Goal: Task Accomplishment & Management: Contribute content

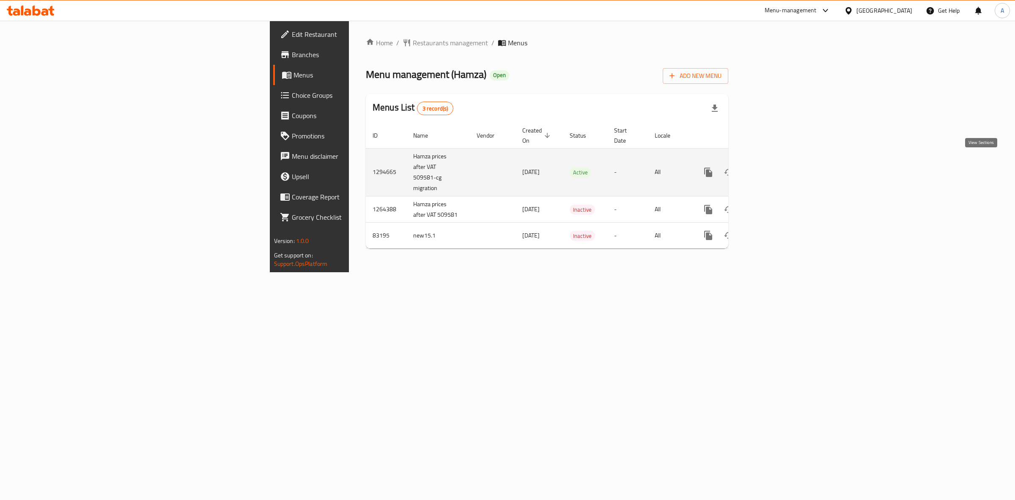
click at [774, 167] on icon "enhanced table" at bounding box center [769, 172] width 10 height 10
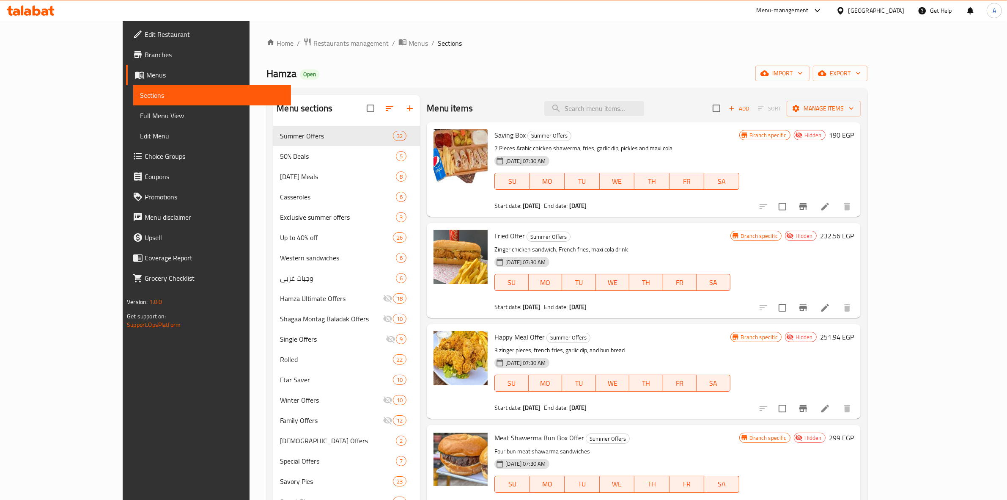
drag, startPoint x: 686, startPoint y: 66, endPoint x: 694, endPoint y: 63, distance: 8.2
click at [686, 66] on div "Hamza Open import export" at bounding box center [566, 74] width 601 height 16
click at [861, 69] on span "export" at bounding box center [840, 73] width 41 height 11
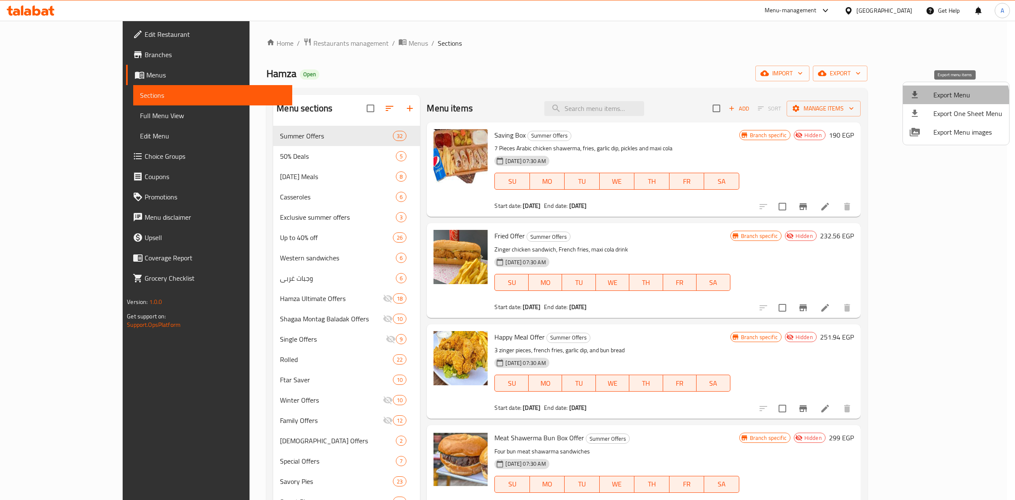
click at [952, 100] on span "Export Menu" at bounding box center [967, 95] width 69 height 10
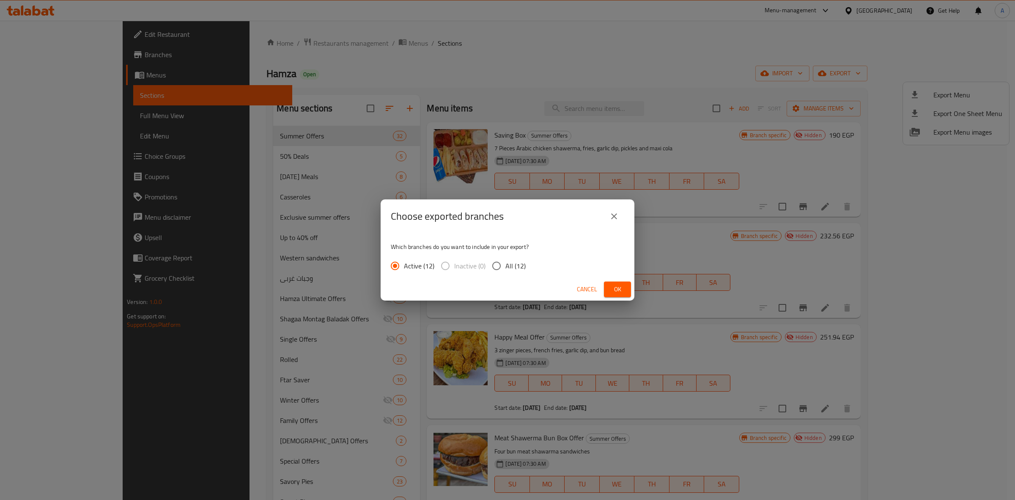
click at [504, 266] on input "All (12)" at bounding box center [497, 266] width 18 height 18
radio input "true"
click at [614, 291] on span "Ok" at bounding box center [618, 289] width 14 height 11
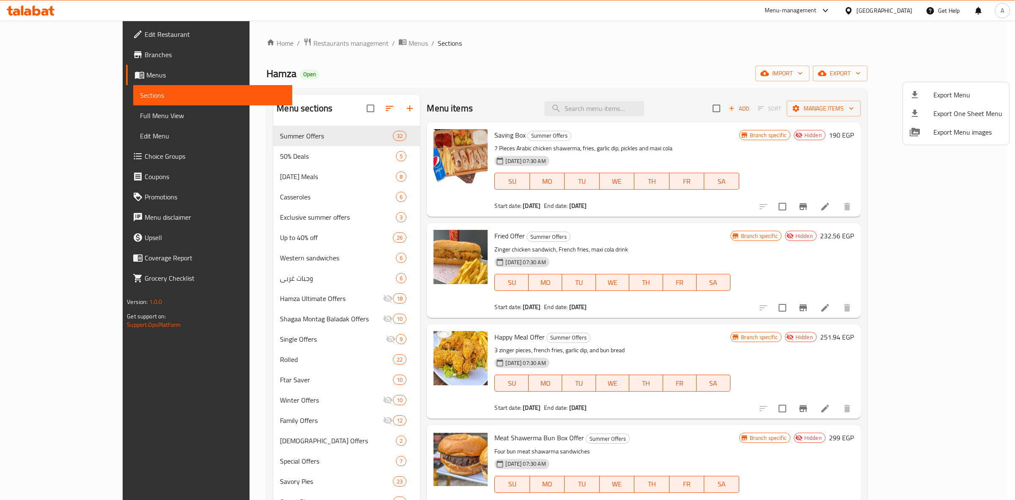
click at [511, 113] on div at bounding box center [507, 250] width 1015 height 500
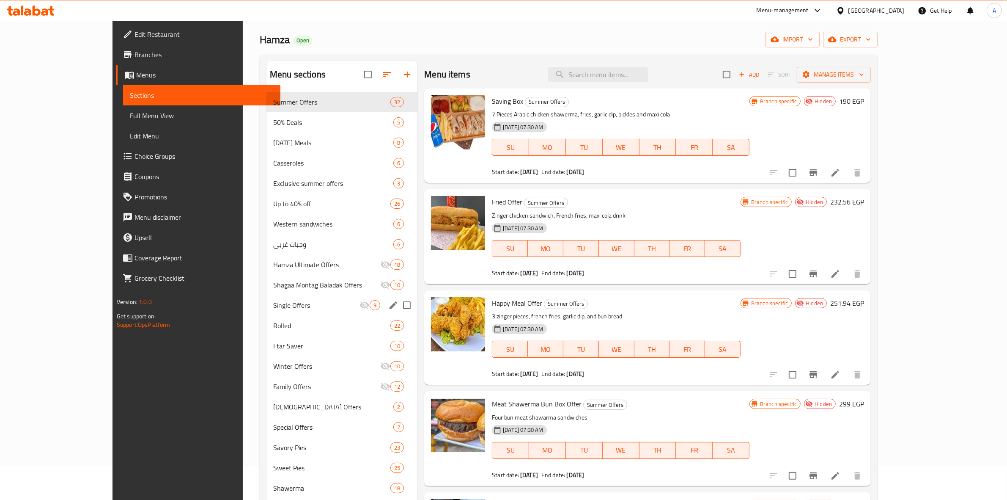
scroll to position [53, 0]
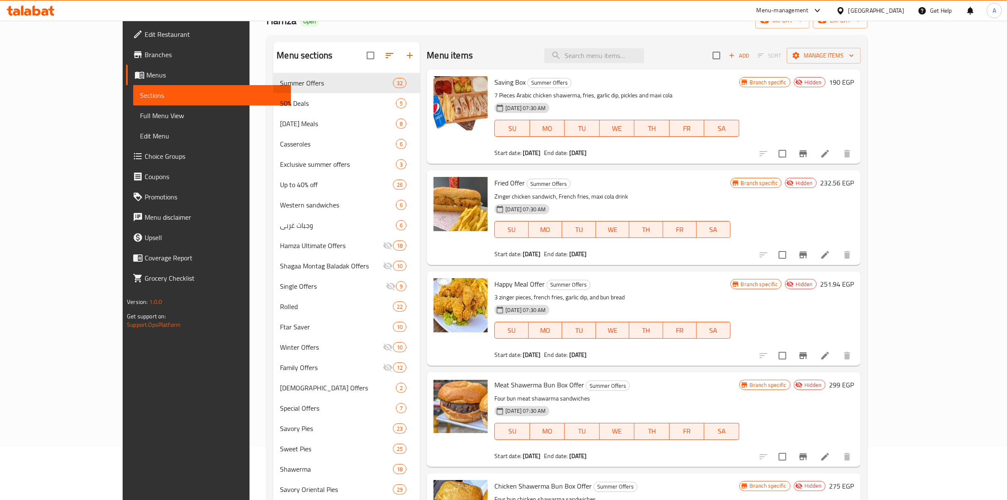
click at [438, 17] on div "Menu-management [GEOGRAPHIC_DATA] Get Help A" at bounding box center [503, 10] width 1007 height 20
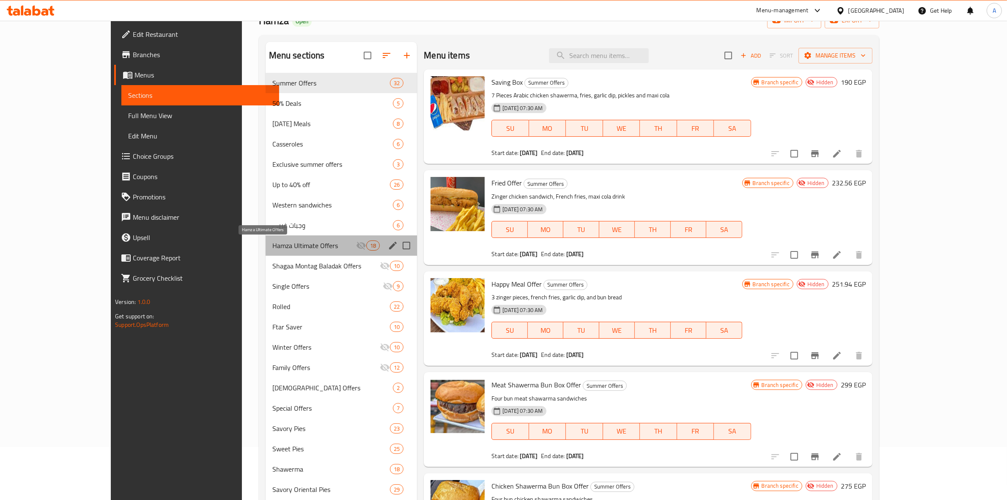
click at [293, 242] on span "Hamza Ultimate Offers" at bounding box center [314, 245] width 84 height 10
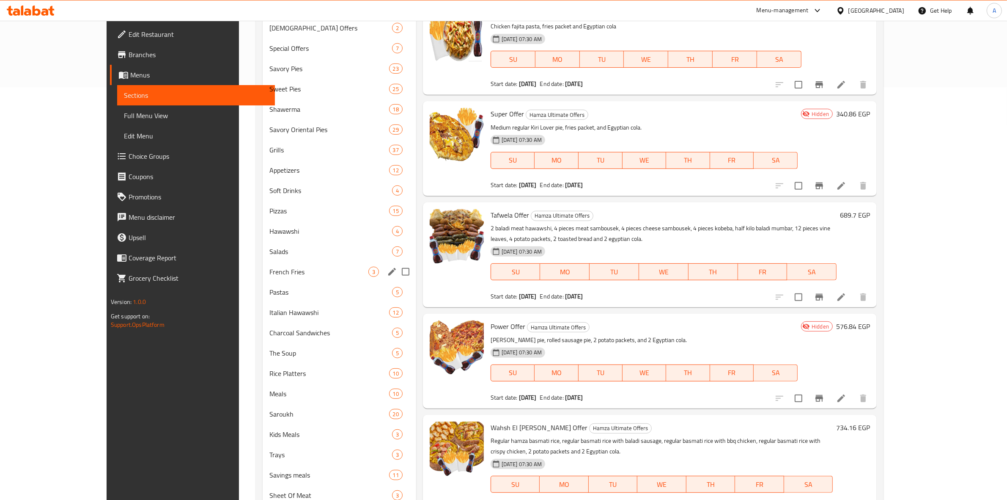
scroll to position [387, 0]
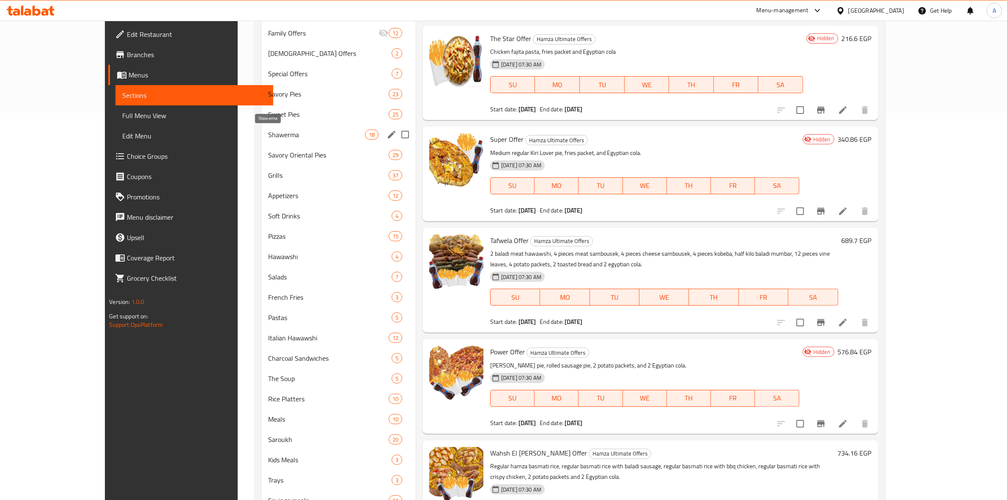
click at [268, 129] on span "Shawerma" at bounding box center [316, 134] width 96 height 10
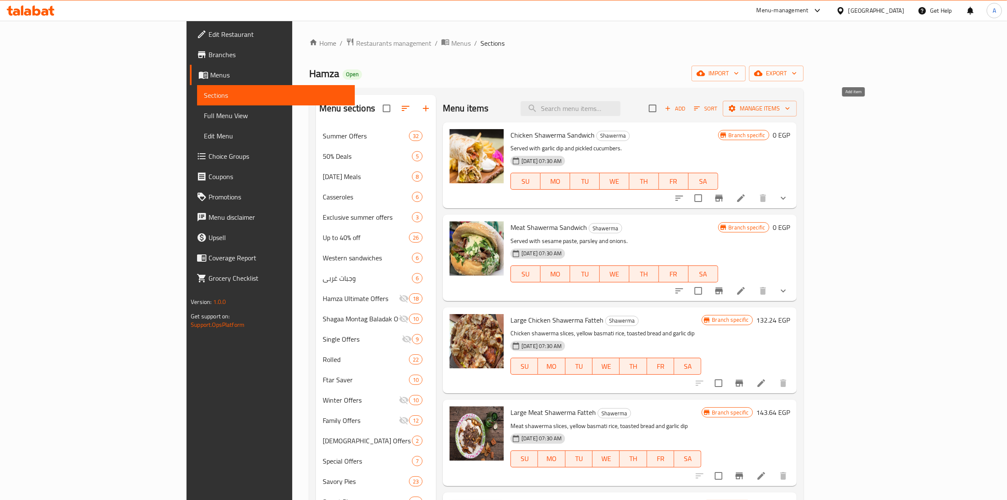
click at [686, 106] on span "Add" at bounding box center [675, 109] width 23 height 10
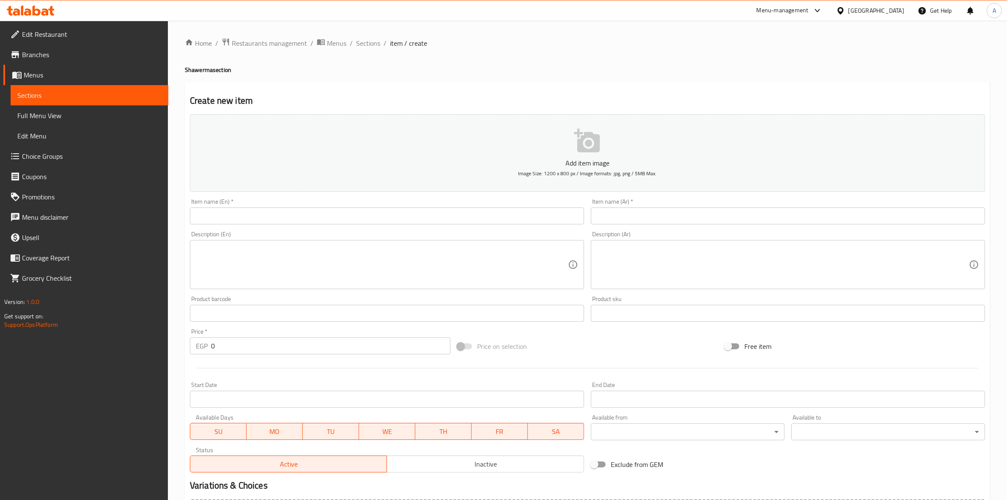
click at [568, 24] on div "Home / Restaurants management / Menus / Sections / item / create Shawerma secti…" at bounding box center [587, 309] width 839 height 577
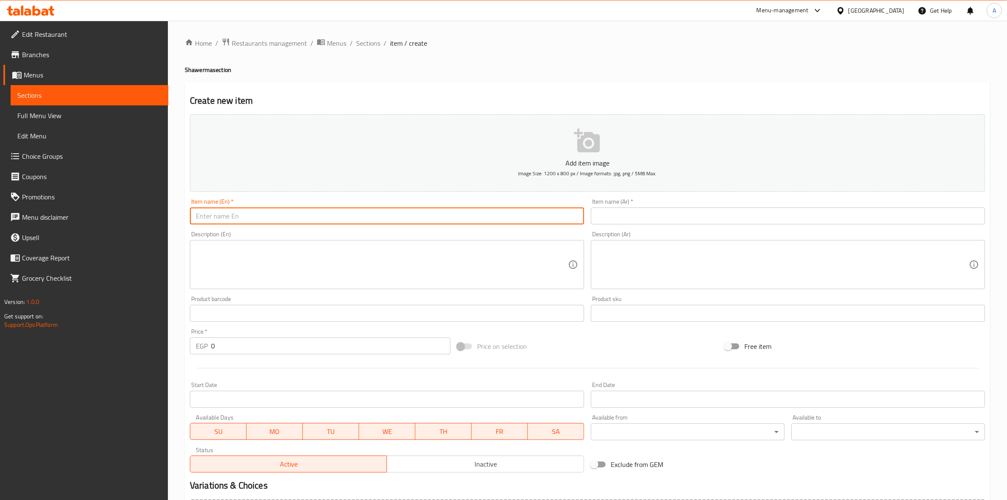
click at [298, 212] on input "text" at bounding box center [387, 215] width 394 height 17
paste input "School Offer 1"
click at [233, 216] on input "School Offer 1" at bounding box center [387, 215] width 394 height 17
type input "School Offer 1"
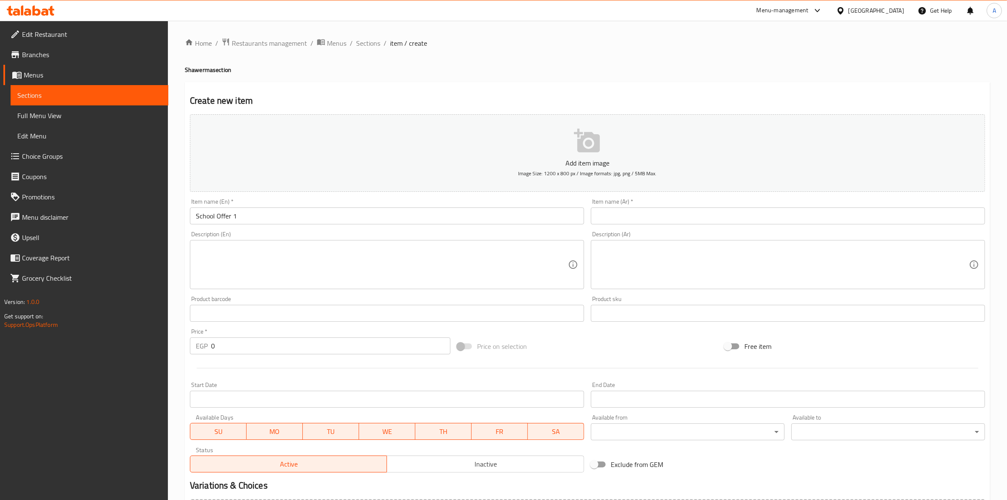
click at [304, 85] on div "Create new item Add item image Image Size: 1200 x 800 px / Image formats: jpg, …" at bounding box center [587, 328] width 805 height 492
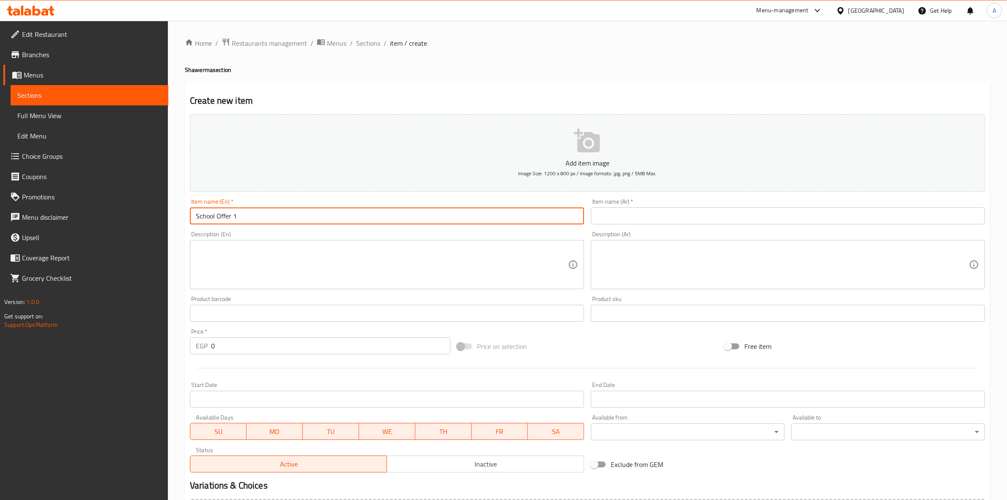
drag, startPoint x: 196, startPoint y: 219, endPoint x: 145, endPoint y: 219, distance: 51.2
click at [145, 219] on div "Edit Restaurant Branches Menus Sections Full Menu View Edit Menu Choice Groups …" at bounding box center [503, 309] width 1007 height 577
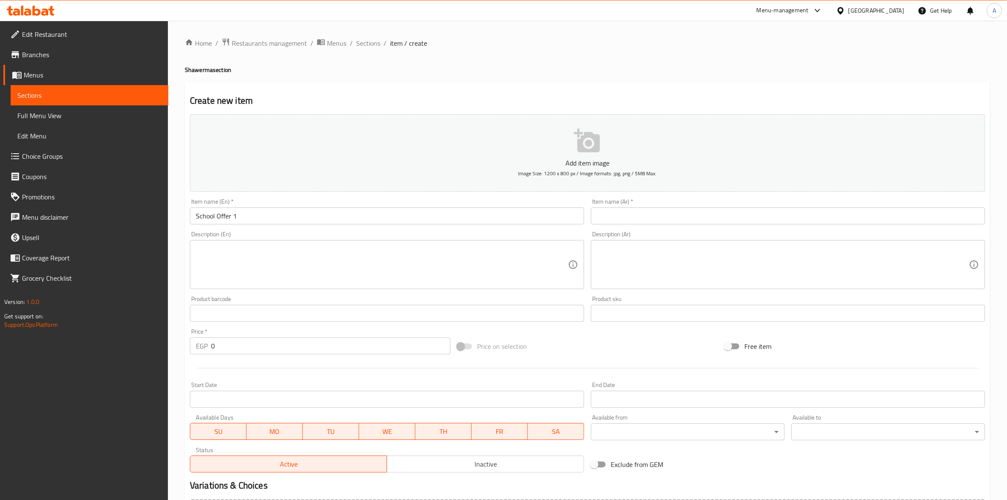
click at [638, 36] on div "Home / Restaurants management / Menus / Sections / item / create Shawerma secti…" at bounding box center [587, 309] width 839 height 577
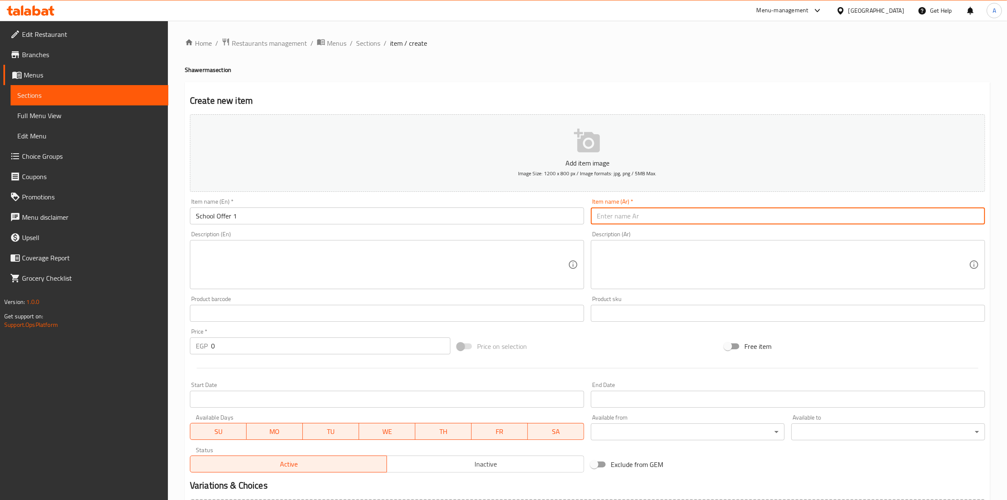
click at [711, 215] on input "text" at bounding box center [788, 215] width 394 height 17
paste input "عرض المدارس 1"
type input "عرض المدارس 1"
click at [458, 89] on div "Create new item Add item image Image Size: 1200 x 800 px / Image formats: jpg, …" at bounding box center [587, 328] width 805 height 492
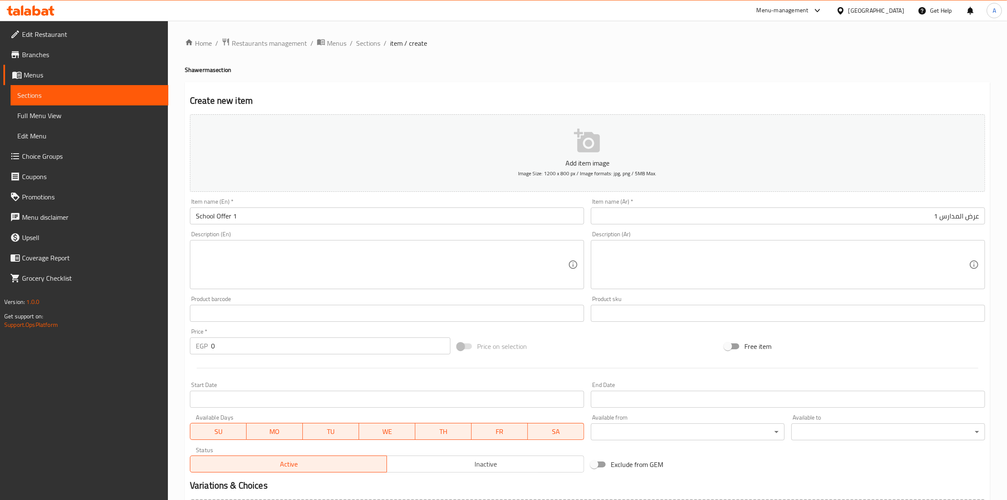
click at [461, 27] on div "Home / Restaurants management / Menus / Sections / item / create Shawerma secti…" at bounding box center [587, 309] width 839 height 577
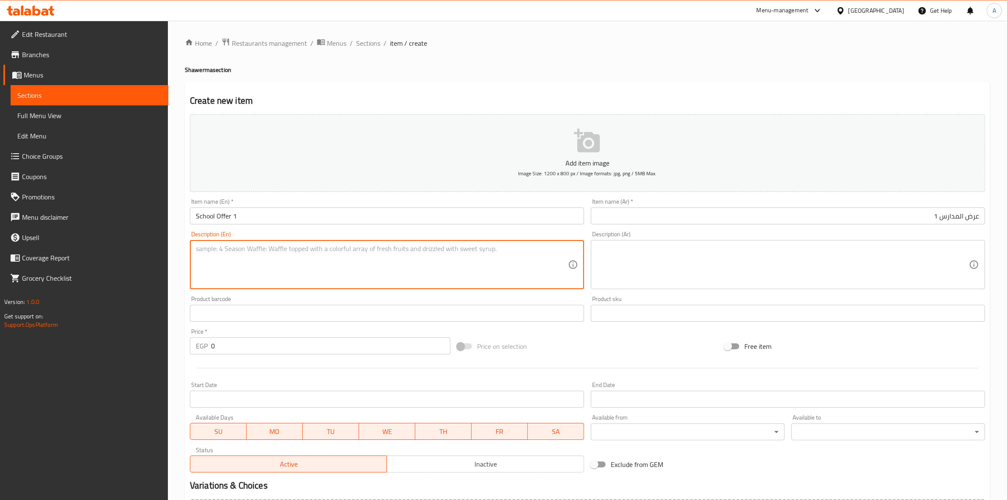
click at [267, 266] on textarea at bounding box center [382, 264] width 372 height 40
paste textarea ""2 Medium Chicken Shawarma Fatteh""
drag, startPoint x: 198, startPoint y: 251, endPoint x: 189, endPoint y: 251, distance: 8.5
click at [190, 251] on div ""2 Medium Chicken Shawarma Fatteh" Description (En)" at bounding box center [387, 264] width 394 height 49
click at [301, 250] on textarea "2 Medium Chicken Shawarma Fatteh"" at bounding box center [382, 264] width 372 height 40
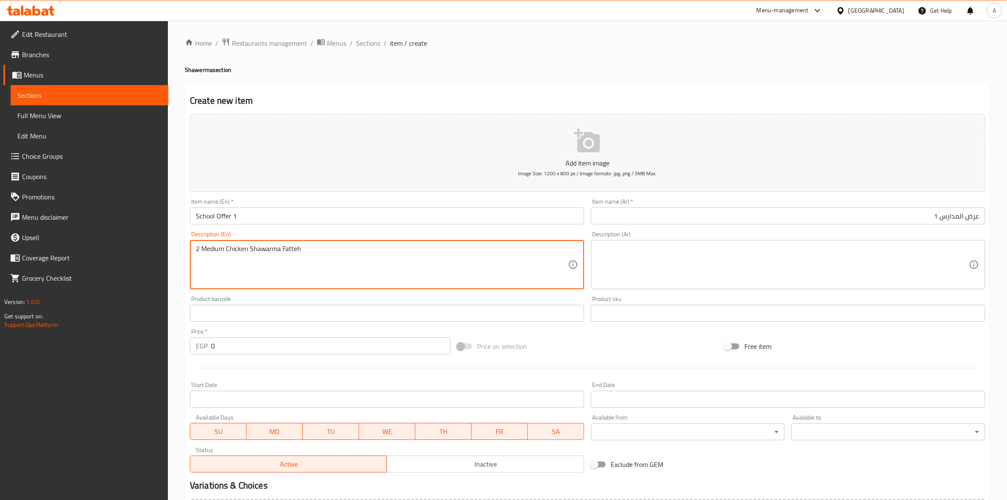
type textarea "2 Medium Chicken Shawarma Fatteh"
click at [306, 293] on div "Product barcode Product barcode" at bounding box center [387, 308] width 401 height 33
drag, startPoint x: 286, startPoint y: 248, endPoint x: 488, endPoint y: 89, distance: 257.1
click at [488, 89] on div "Create new item Add item image Image Size: 1200 x 800 px / Image formats: jpg, …" at bounding box center [587, 328] width 805 height 492
drag, startPoint x: 288, startPoint y: 252, endPoint x: 604, endPoint y: 89, distance: 354.9
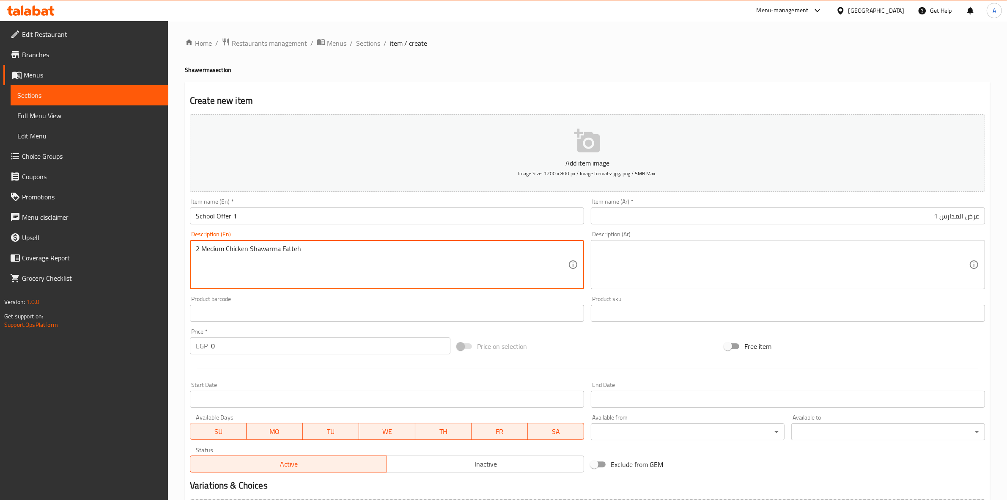
click at [604, 89] on div "Create new item Add item image Image Size: 1200 x 800 px / Image formats: jpg, …" at bounding box center [587, 328] width 805 height 492
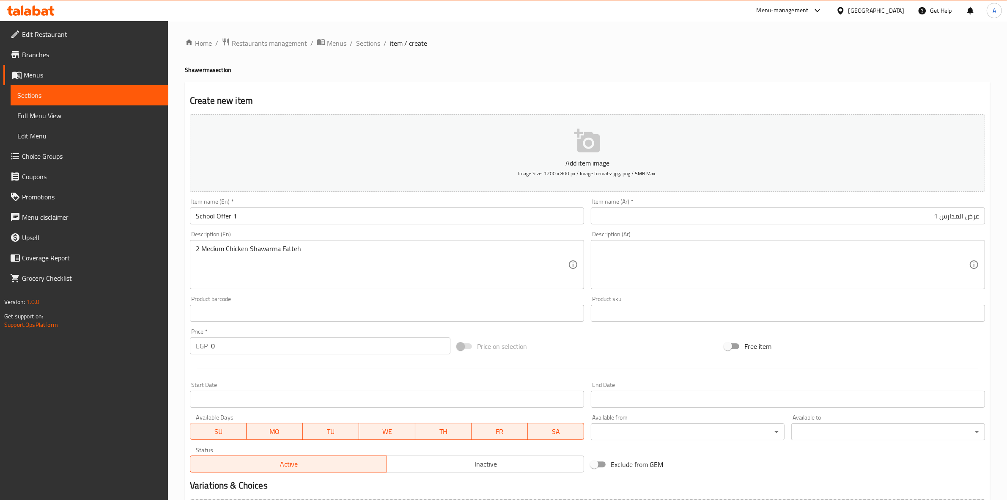
drag, startPoint x: 900, startPoint y: 71, endPoint x: 849, endPoint y: 146, distance: 91.1
click at [900, 71] on h4 "Shawerma section" at bounding box center [587, 70] width 805 height 8
click at [676, 266] on textarea at bounding box center [783, 264] width 372 height 40
paste textarea "٢ فتة شاورمة فراخ وسط"
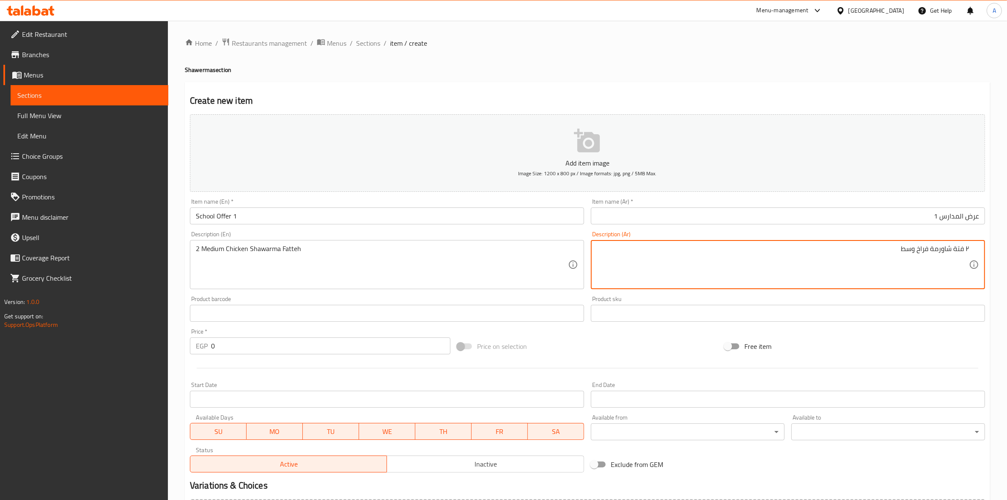
type textarea "٢ فتة شاورمة فراخ وسط"
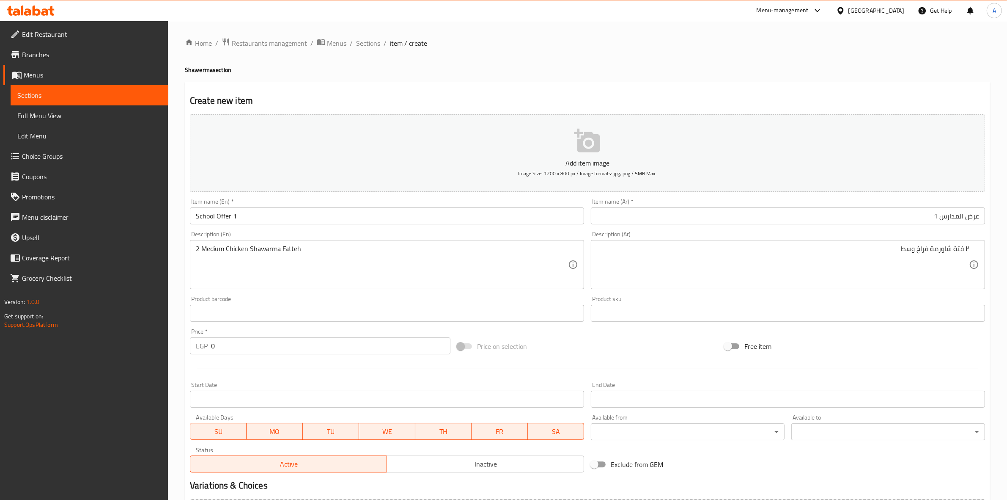
click at [667, 62] on div "Home / Restaurants management / Menus / Sections / item / create Shawerma secti…" at bounding box center [587, 309] width 805 height 543
click at [498, 27] on div "Home / Restaurants management / Menus / Sections / item / create Shawerma secti…" at bounding box center [587, 309] width 839 height 577
click at [527, 34] on div "Home / Restaurants management / Menus / Sections / item / create Shawerma secti…" at bounding box center [587, 309] width 839 height 577
drag, startPoint x: 240, startPoint y: 352, endPoint x: 173, endPoint y: 361, distance: 67.0
click at [173, 361] on div "Home / Restaurants management / Menus / Sections / item / create Shawerma secti…" at bounding box center [587, 309] width 839 height 577
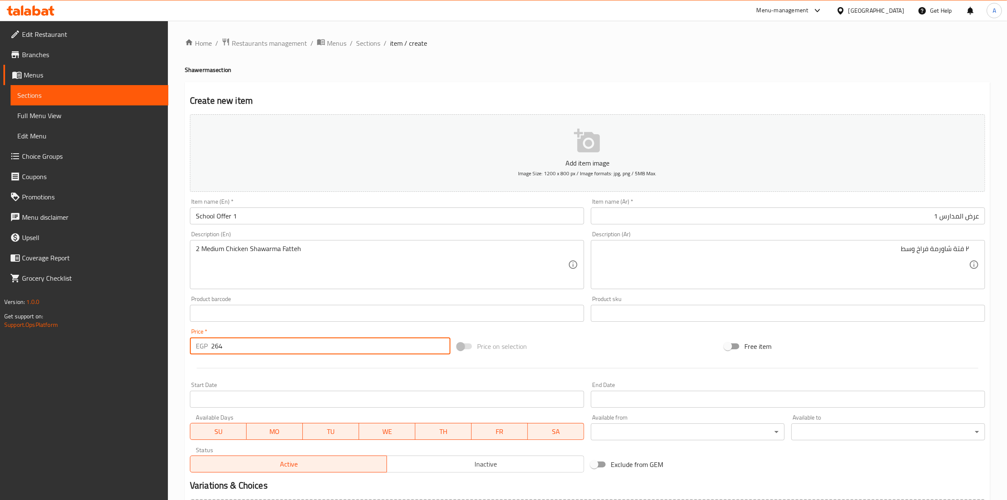
type input "264"
click at [288, 368] on div at bounding box center [588, 367] width 802 height 21
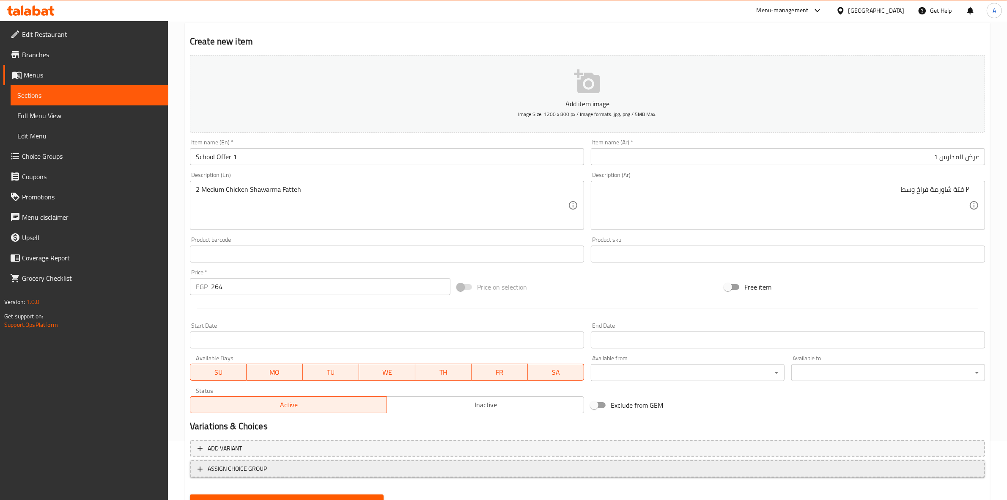
scroll to position [96, 0]
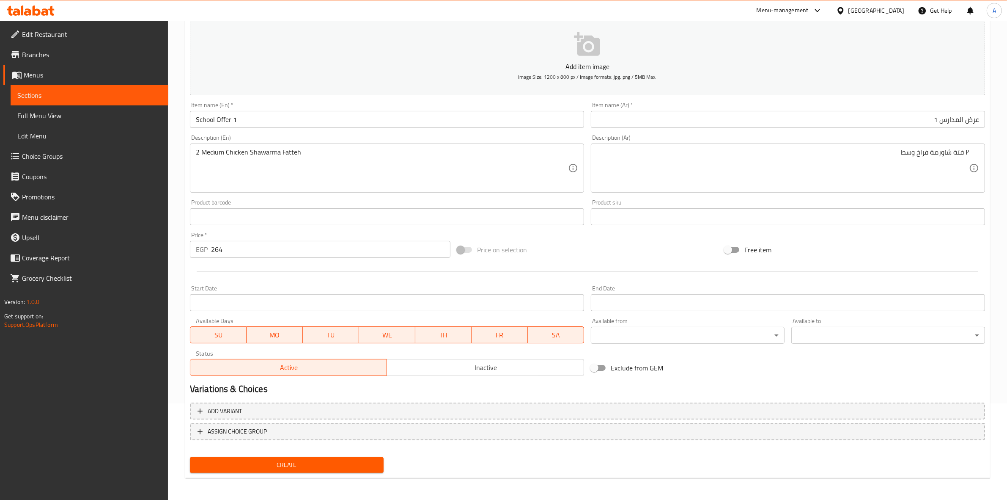
click at [489, 370] on span "Inactive" at bounding box center [485, 367] width 190 height 12
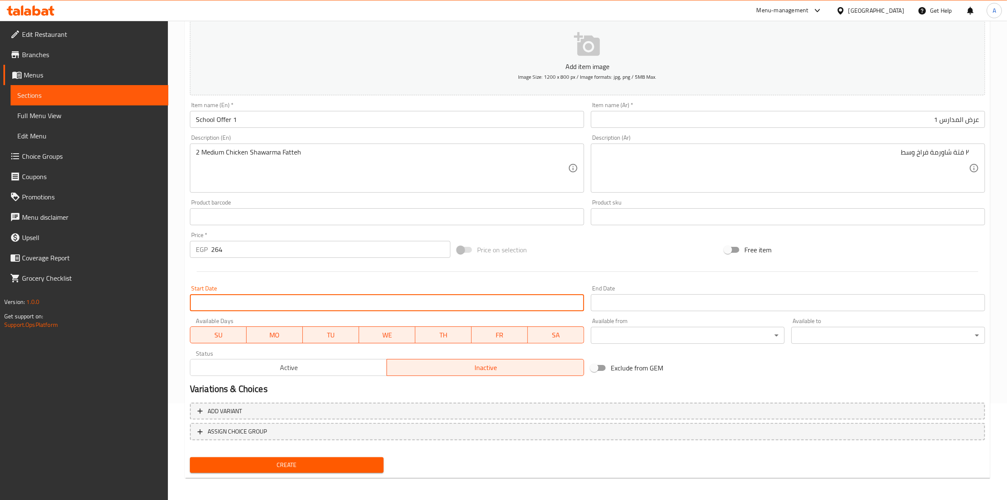
click at [243, 297] on input "Start Date" at bounding box center [387, 302] width 394 height 17
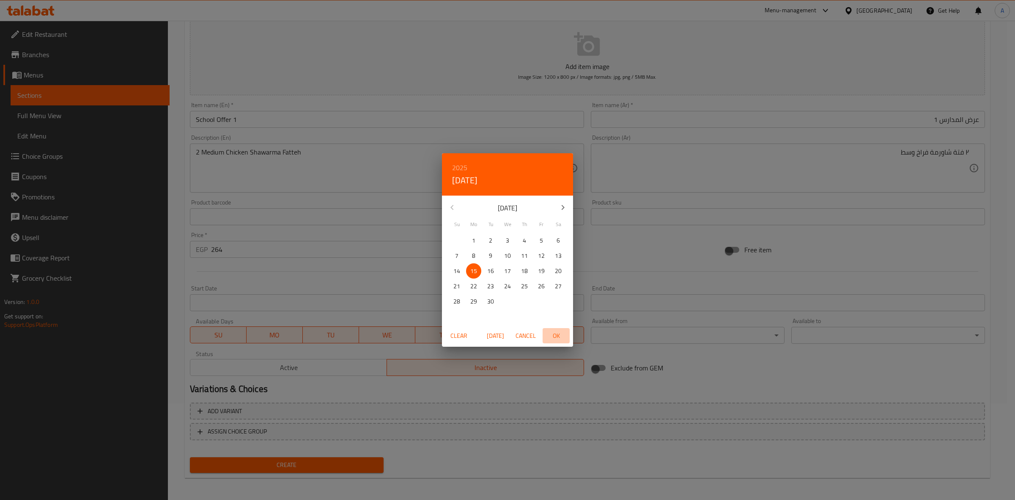
click at [560, 332] on span "OK" at bounding box center [556, 335] width 20 height 11
type input "[DATE]"
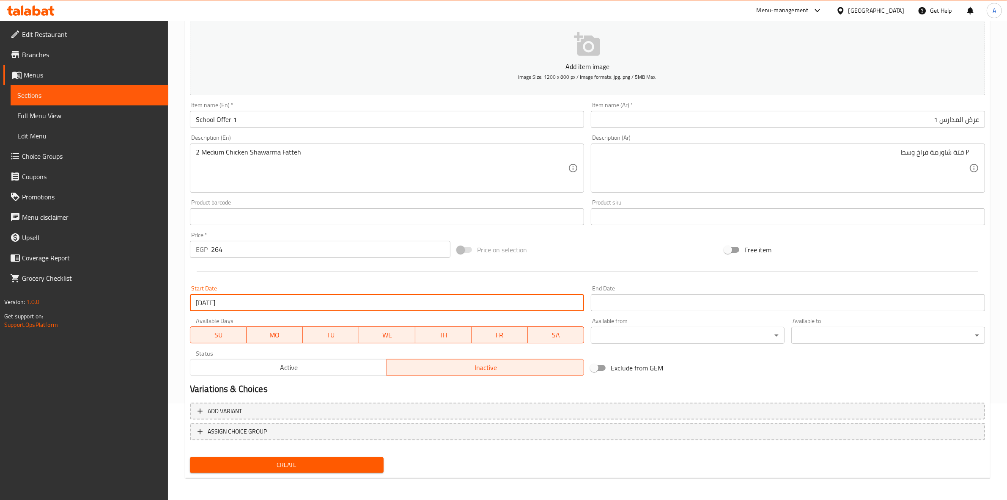
click at [639, 296] on input "Start Date" at bounding box center [788, 302] width 394 height 17
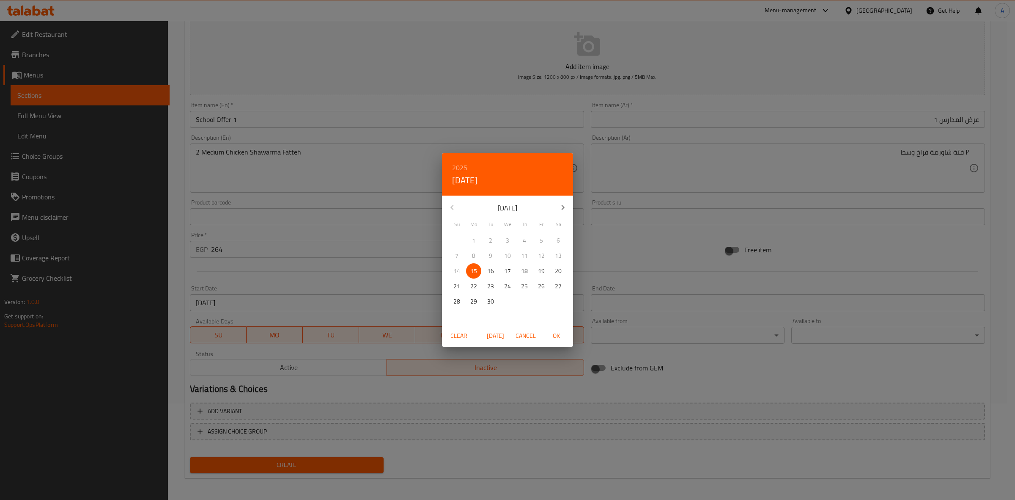
click at [561, 213] on button "button" at bounding box center [563, 207] width 20 height 20
click at [561, 211] on icon "button" at bounding box center [563, 207] width 10 height 10
click at [454, 204] on icon "button" at bounding box center [452, 207] width 10 height 10
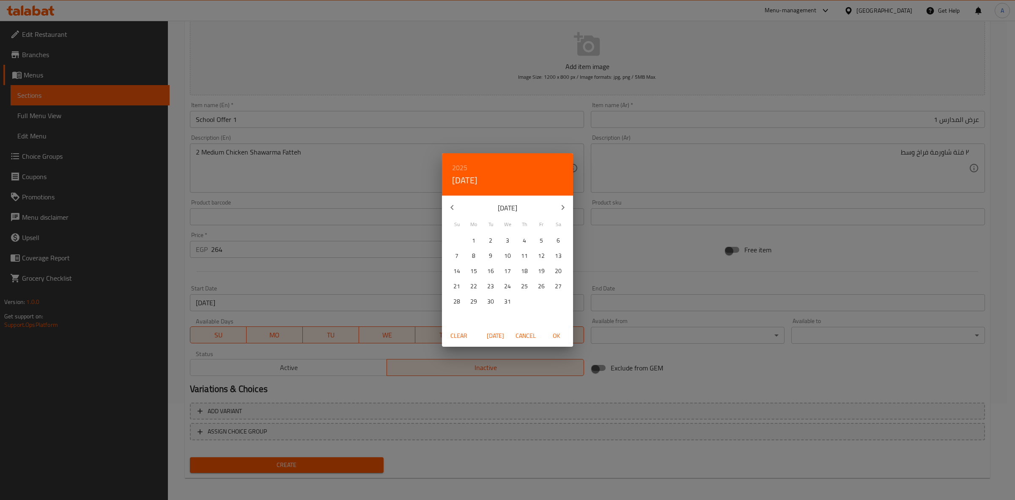
click at [503, 307] on button "31" at bounding box center [507, 301] width 15 height 15
click at [558, 333] on span "OK" at bounding box center [556, 335] width 20 height 11
type input "[DATE]"
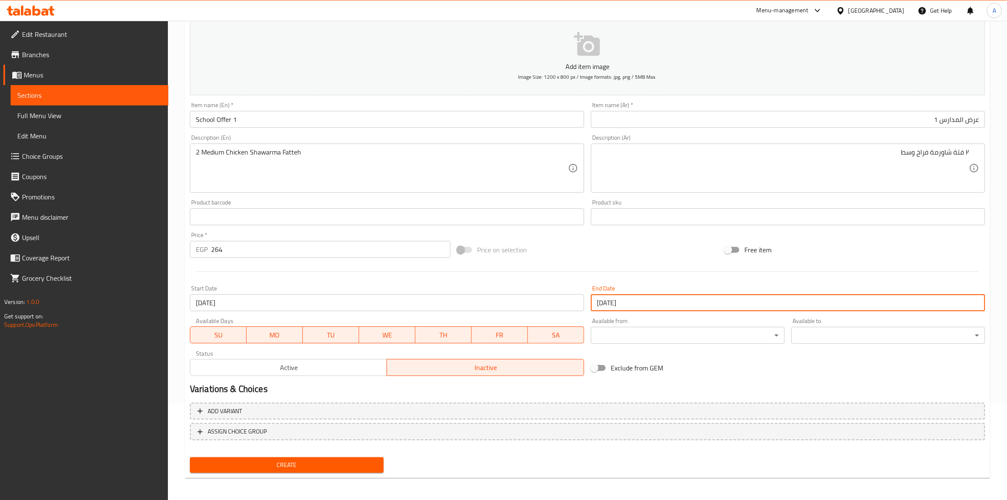
click at [724, 376] on div "Exclude from GEM" at bounding box center [720, 367] width 267 height 23
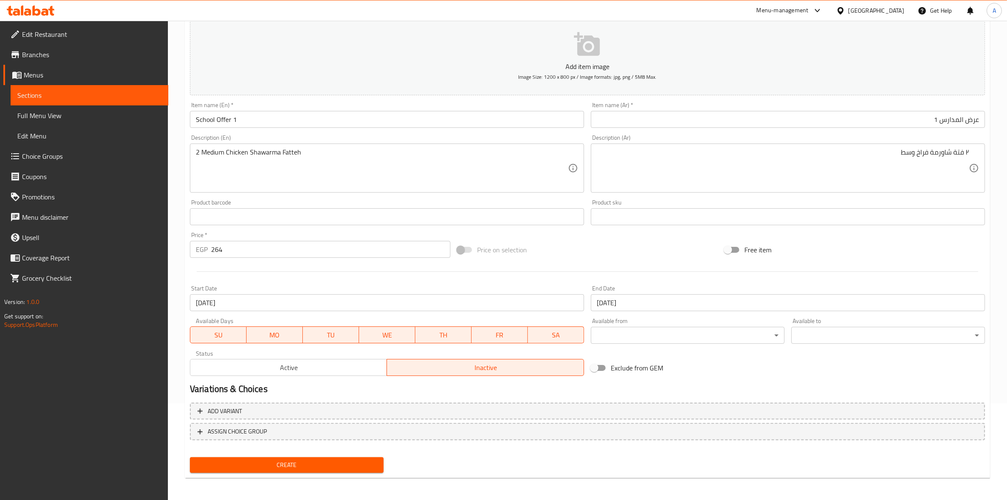
click at [514, 453] on div "Create" at bounding box center [588, 464] width 802 height 22
click at [323, 460] on span "Create" at bounding box center [287, 464] width 180 height 11
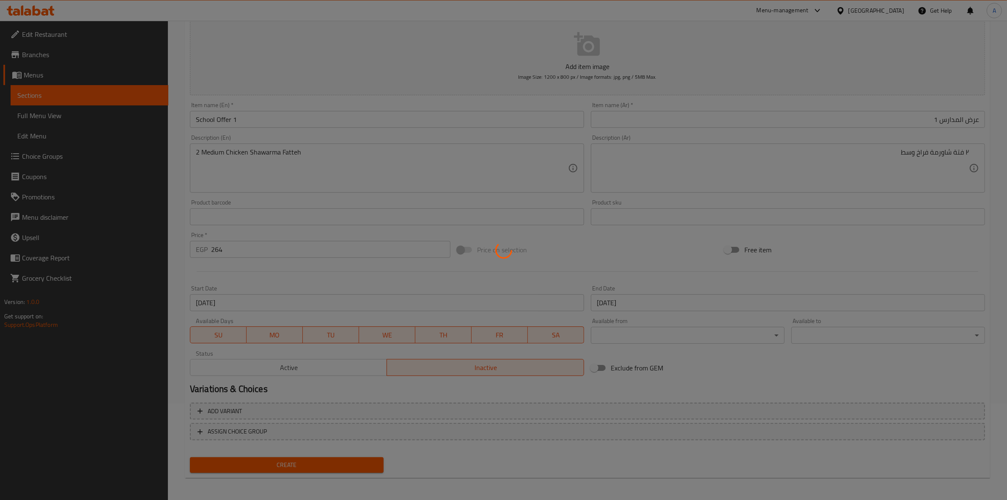
type input "0"
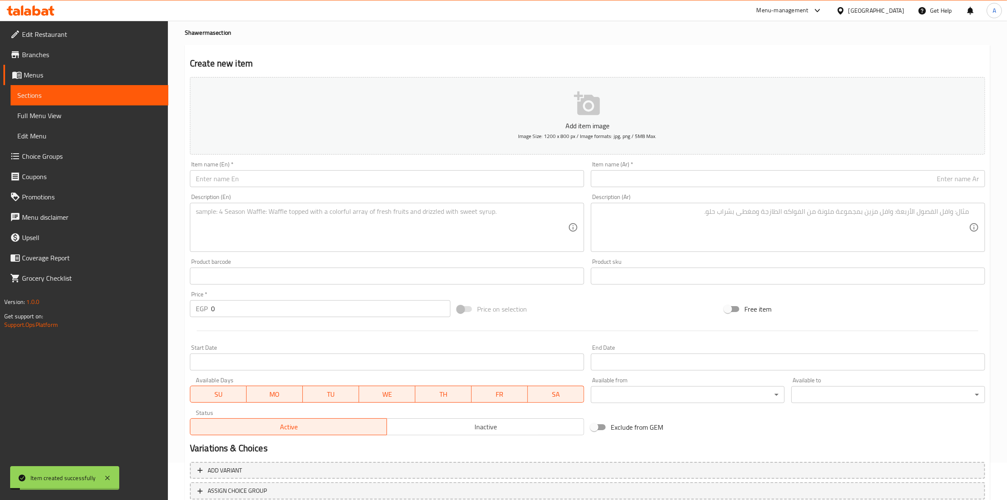
scroll to position [0, 0]
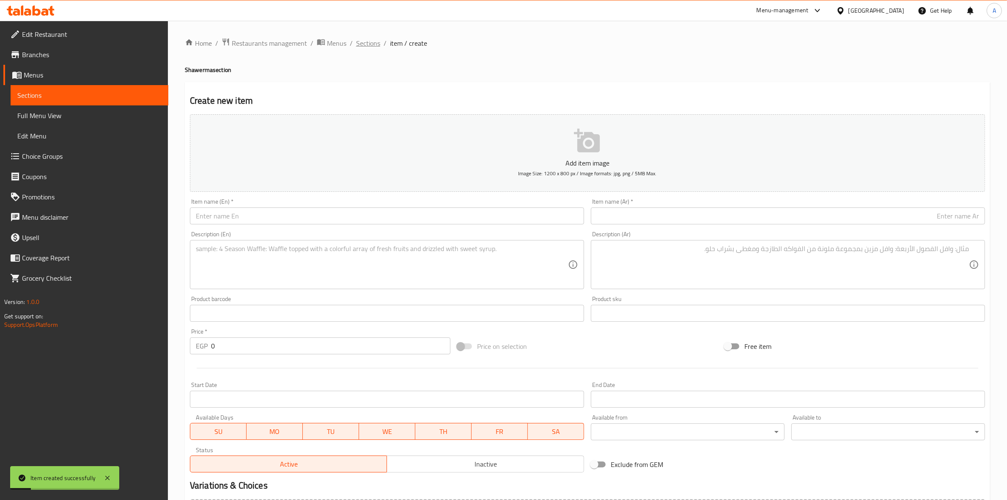
click at [367, 47] on span "Sections" at bounding box center [368, 43] width 24 height 10
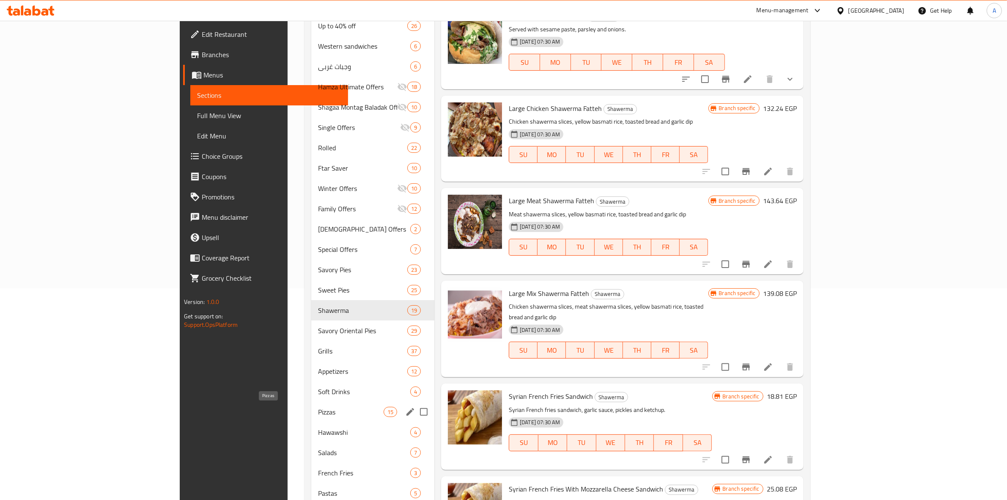
scroll to position [264, 0]
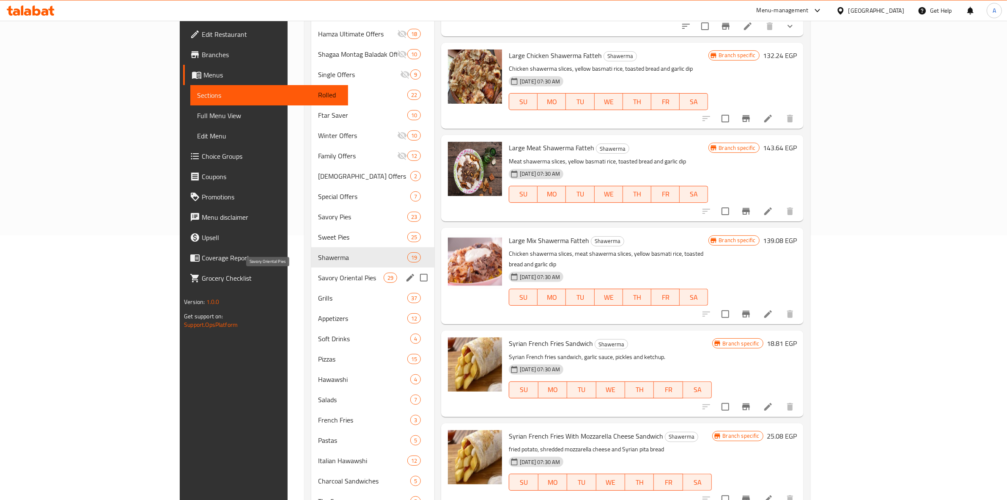
click at [318, 278] on span "Savory Oriental Pies" at bounding box center [351, 277] width 66 height 10
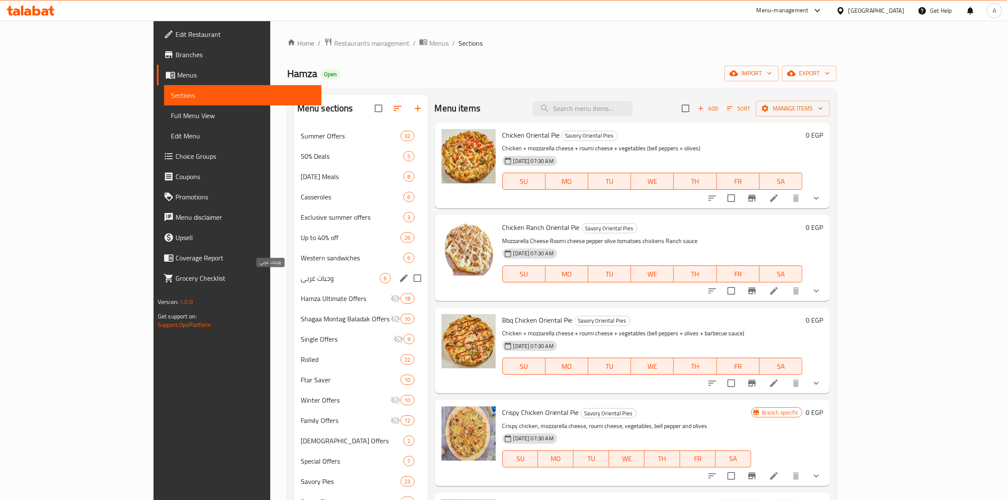
click at [301, 275] on span "وجبات غربي" at bounding box center [341, 278] width 80 height 10
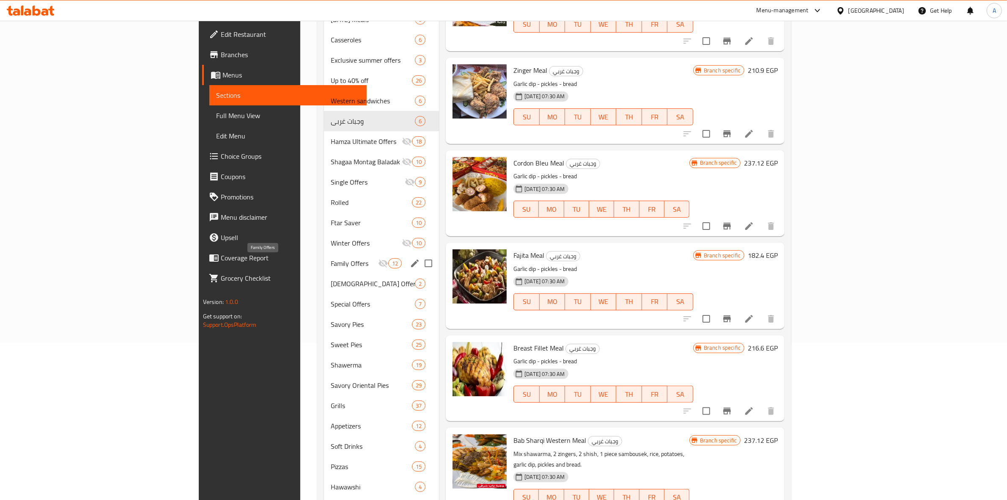
scroll to position [106, 0]
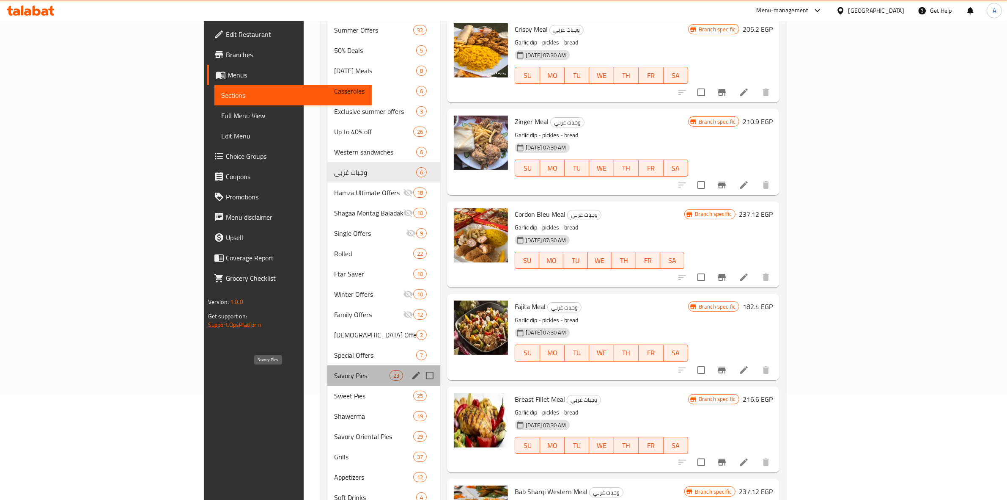
click at [334, 371] on span "Savory Pies" at bounding box center [361, 375] width 55 height 10
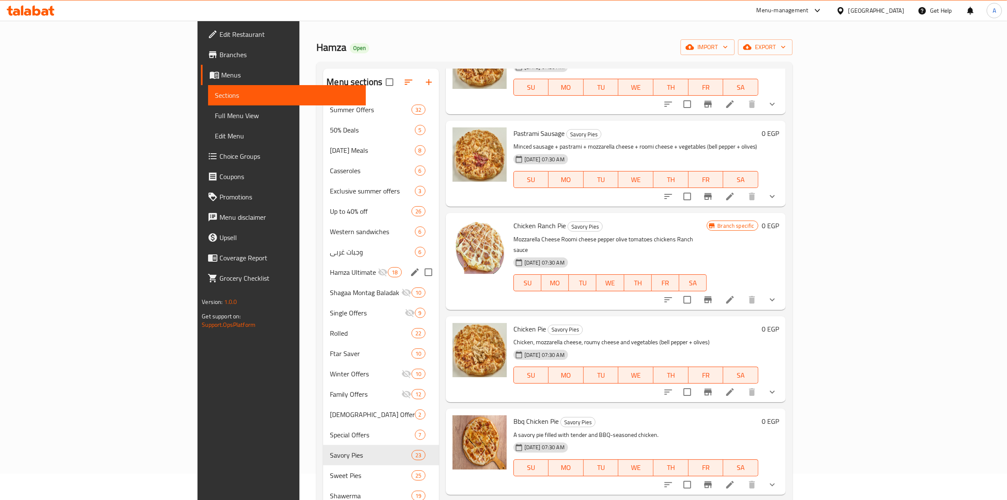
scroll to position [17, 0]
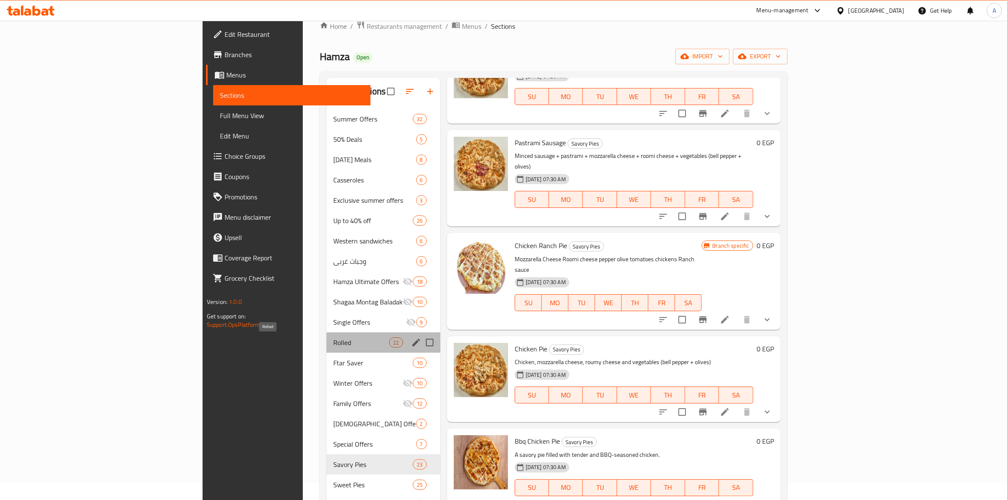
click at [333, 340] on span "Rolled" at bounding box center [361, 342] width 56 height 10
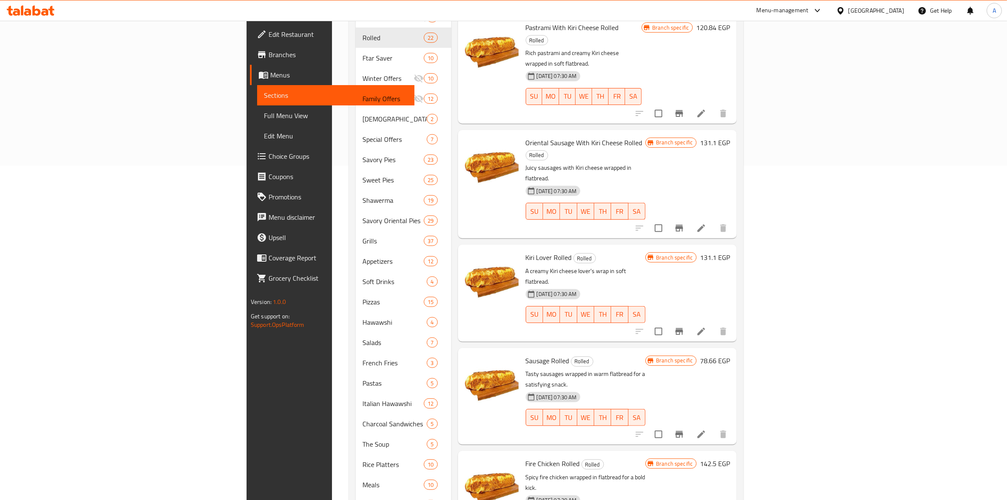
scroll to position [862, 0]
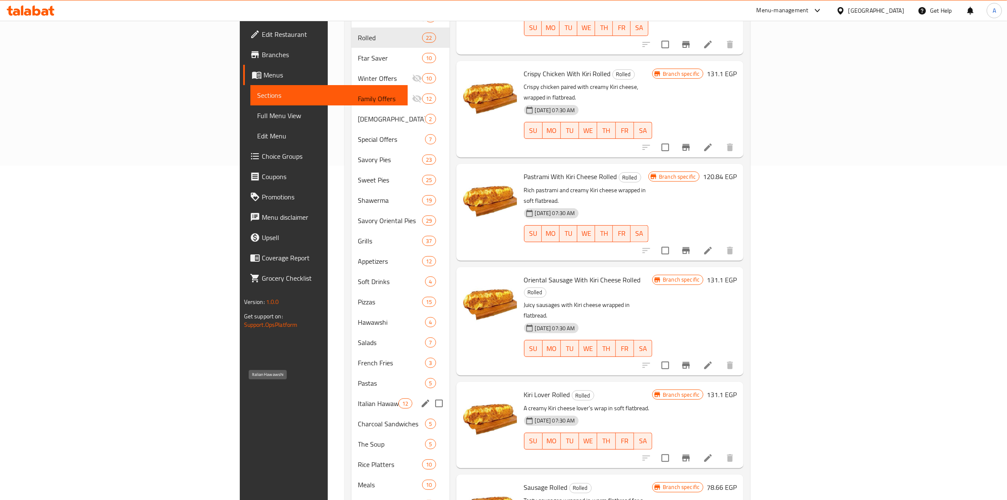
click at [358, 398] on span "Italian Hawawshi" at bounding box center [378, 403] width 41 height 10
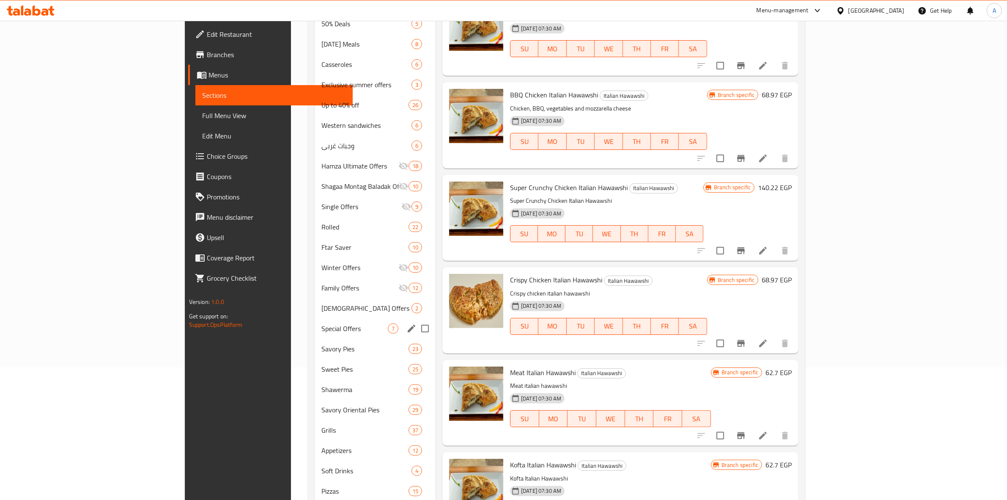
scroll to position [159, 0]
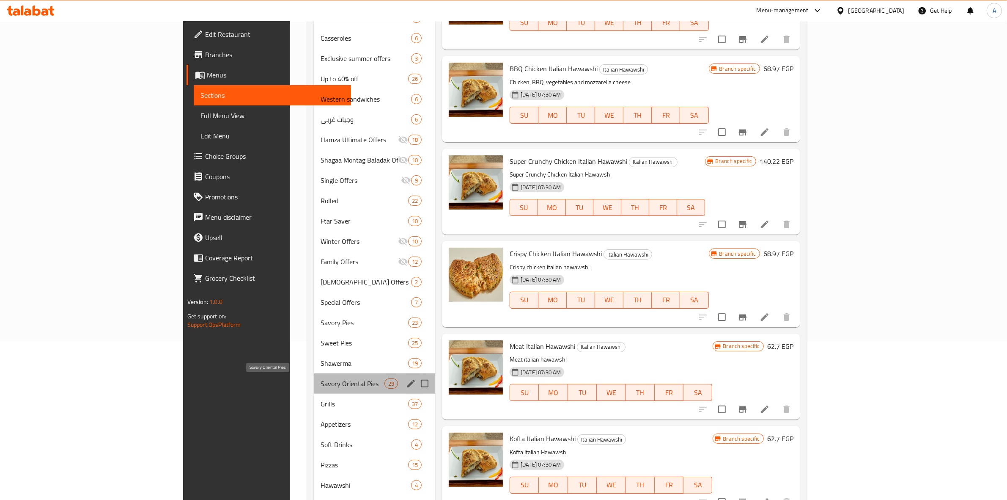
click at [321, 384] on span "Savory Oriental Pies" at bounding box center [353, 383] width 64 height 10
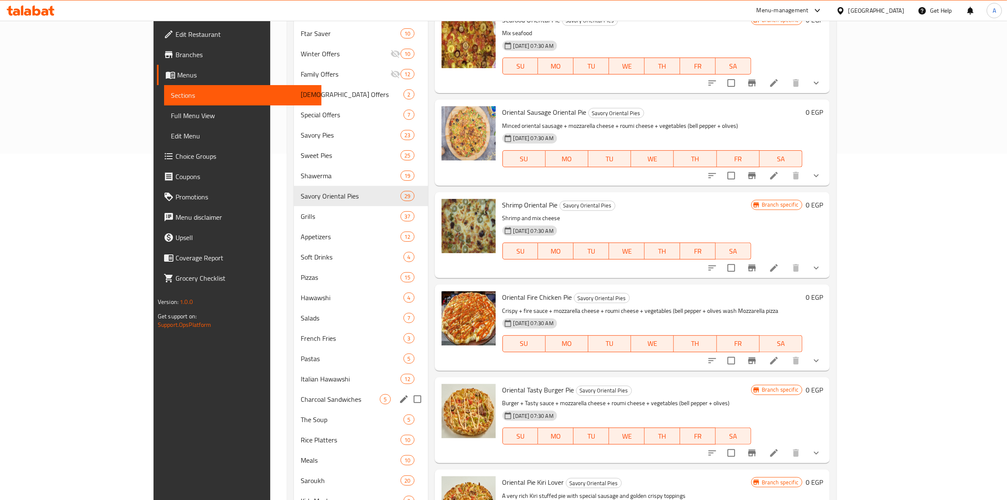
scroll to position [370, 0]
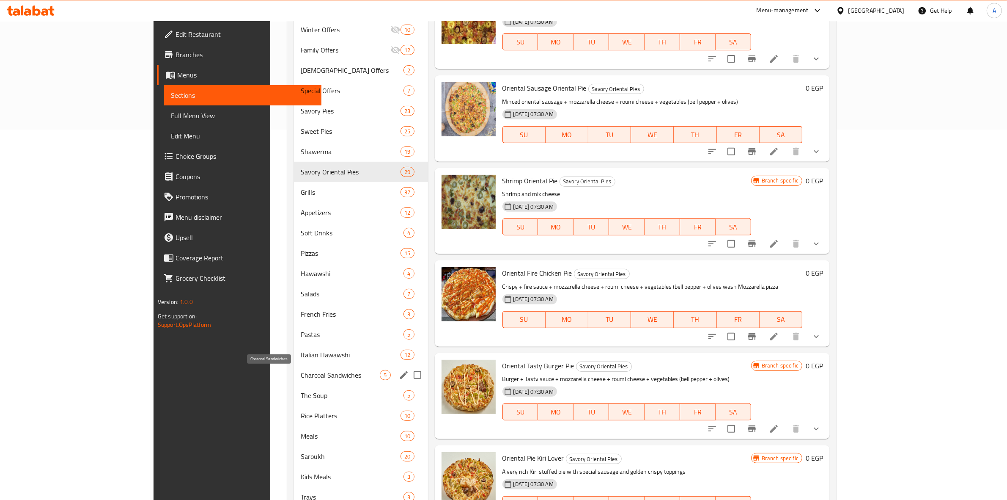
click at [301, 372] on span "Charcoal Sandwiches" at bounding box center [341, 375] width 80 height 10
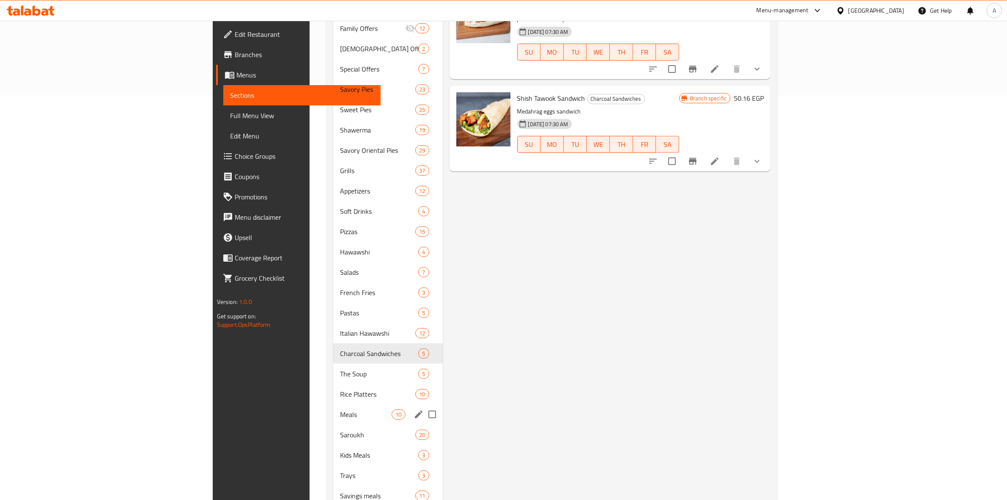
scroll to position [423, 0]
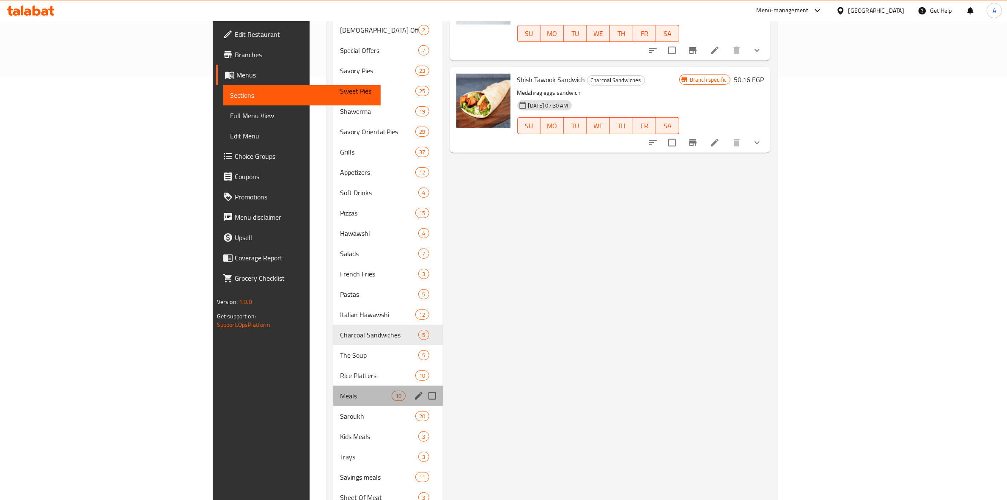
click at [333, 385] on div "Meals 10" at bounding box center [388, 395] width 110 height 20
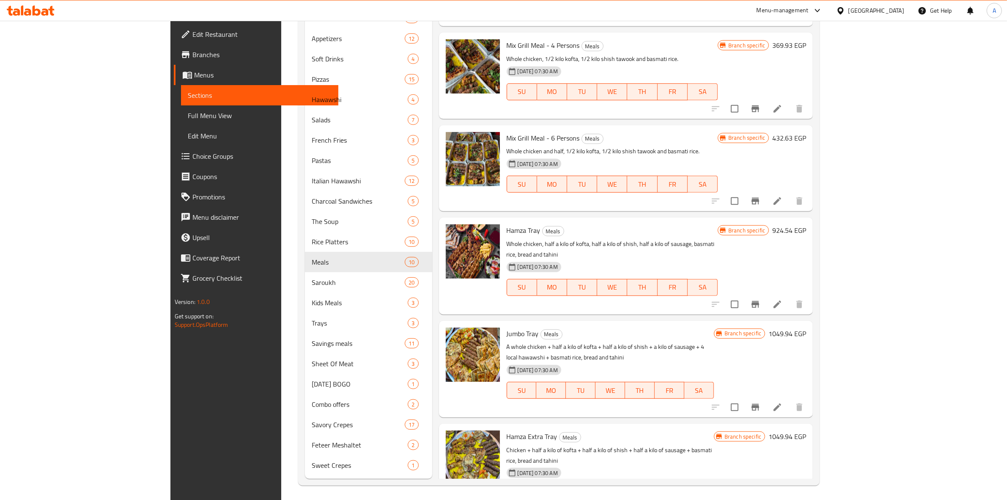
scroll to position [546, 0]
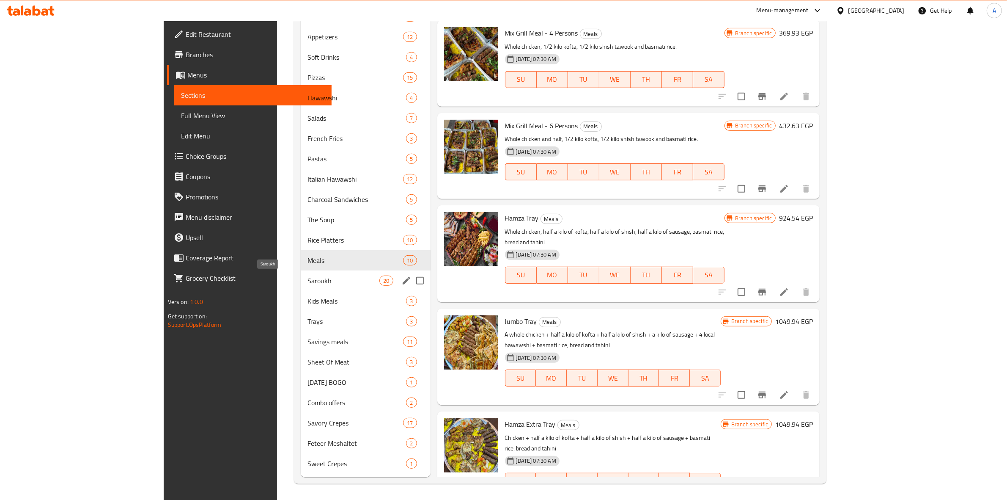
click at [307, 282] on span "Saroukh" at bounding box center [343, 280] width 72 height 10
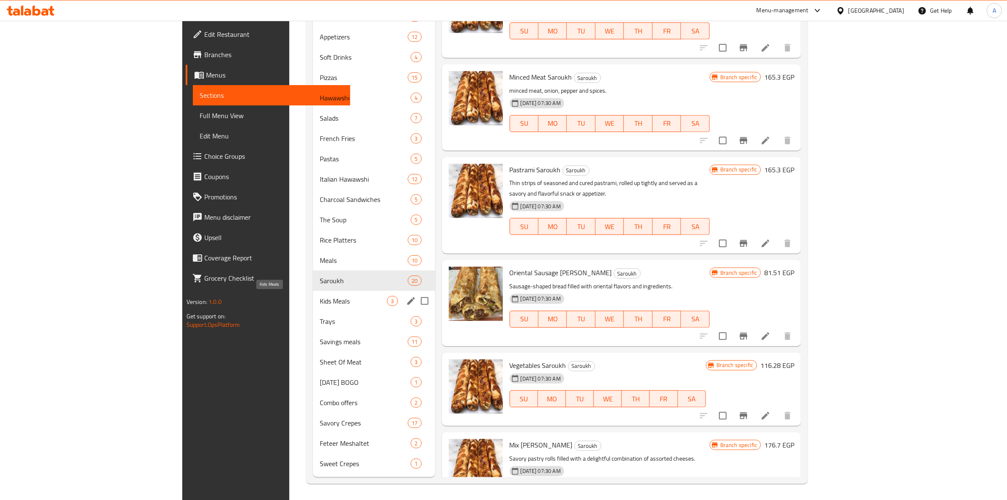
click at [313, 293] on div "Kids Meals 3" at bounding box center [374, 301] width 122 height 20
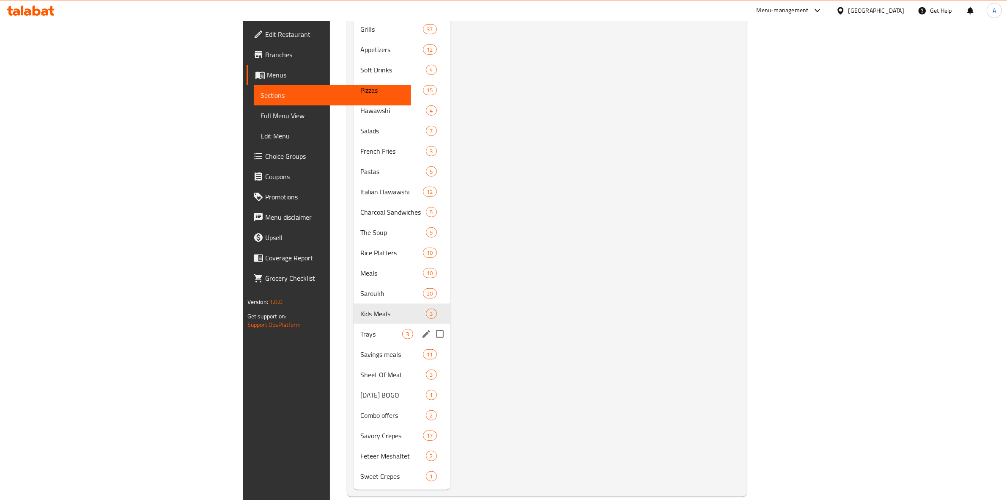
click at [354, 324] on div "Trays 3" at bounding box center [402, 334] width 97 height 20
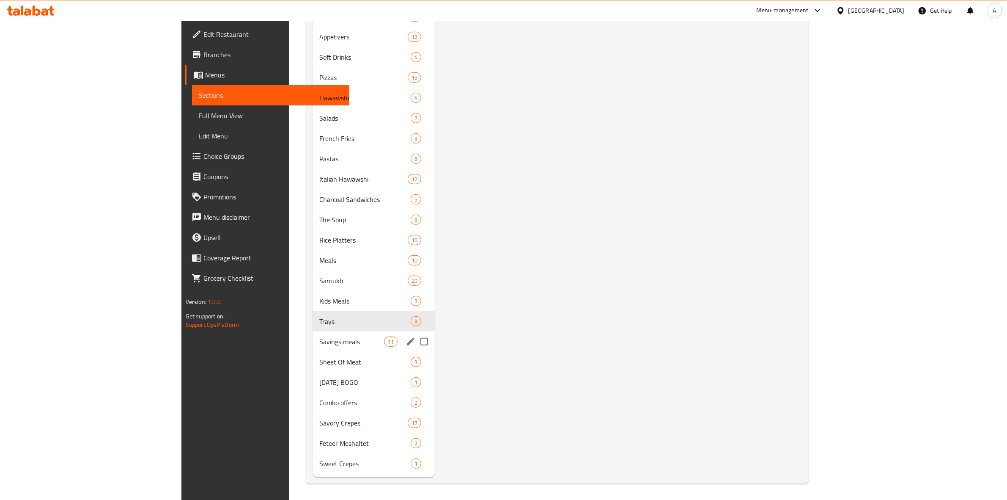
click at [313, 348] on div "Savings meals 11" at bounding box center [374, 341] width 122 height 20
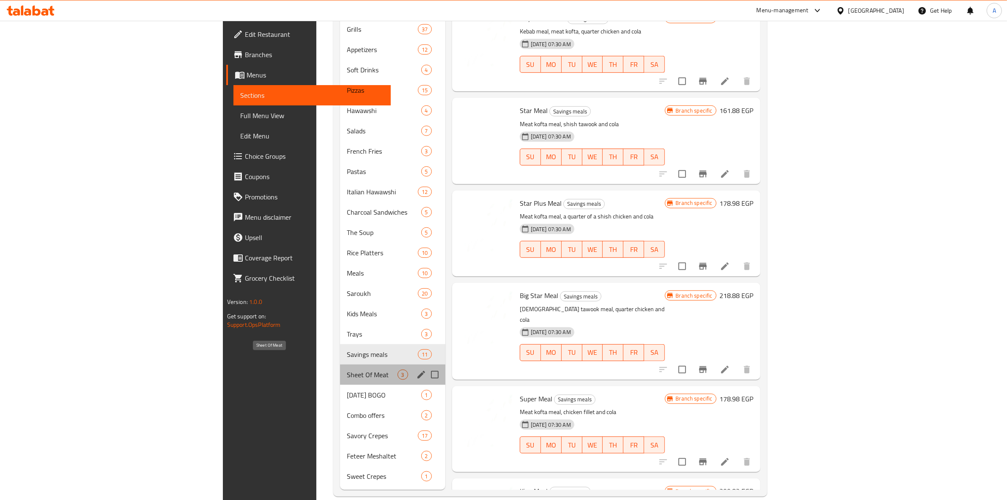
click at [347, 369] on span "Sheet Of Meat" at bounding box center [372, 374] width 50 height 10
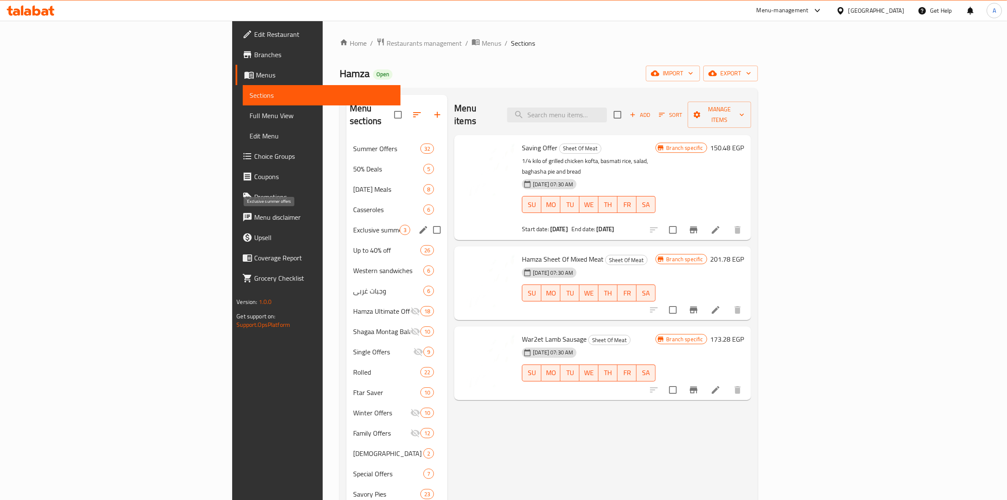
click at [353, 225] on span "Exclusive summer offers" at bounding box center [376, 230] width 47 height 10
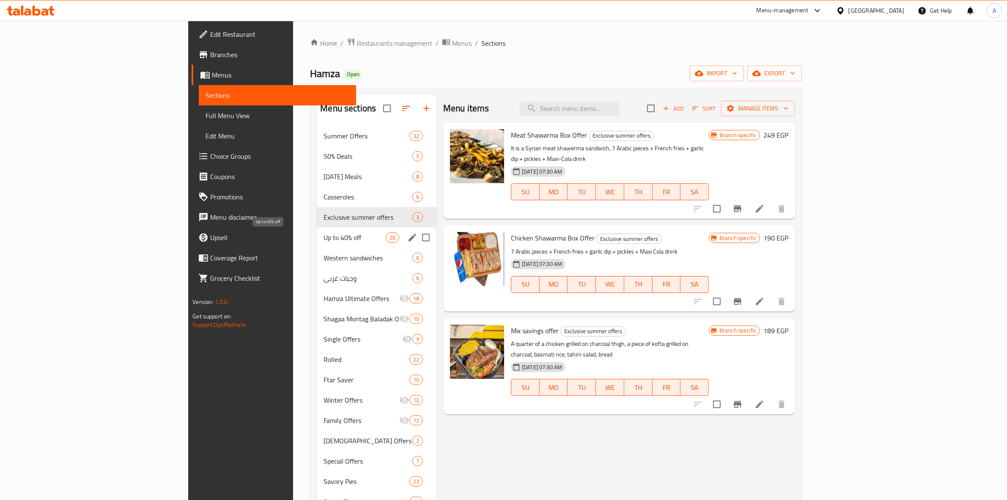
click at [324, 242] on span "Up to 40% off" at bounding box center [355, 237] width 62 height 10
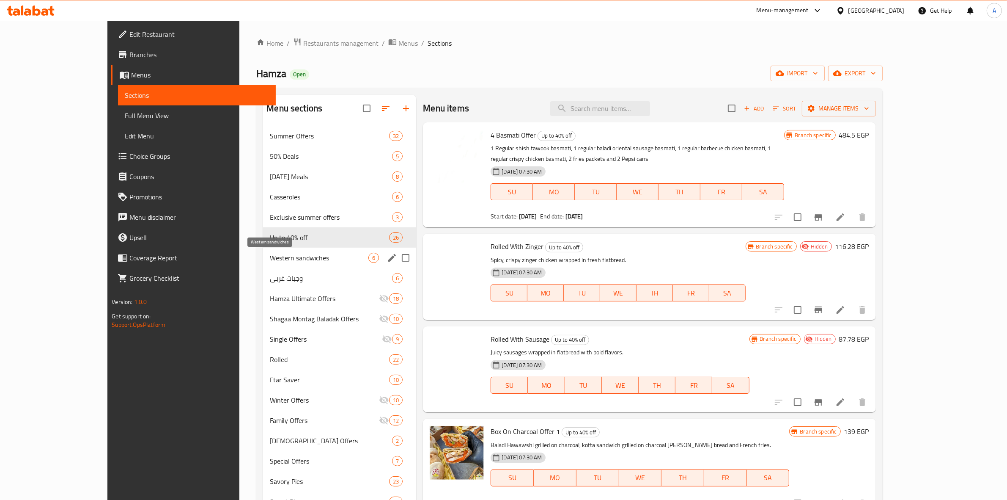
click at [270, 263] on span "Western sandwiches" at bounding box center [319, 257] width 99 height 10
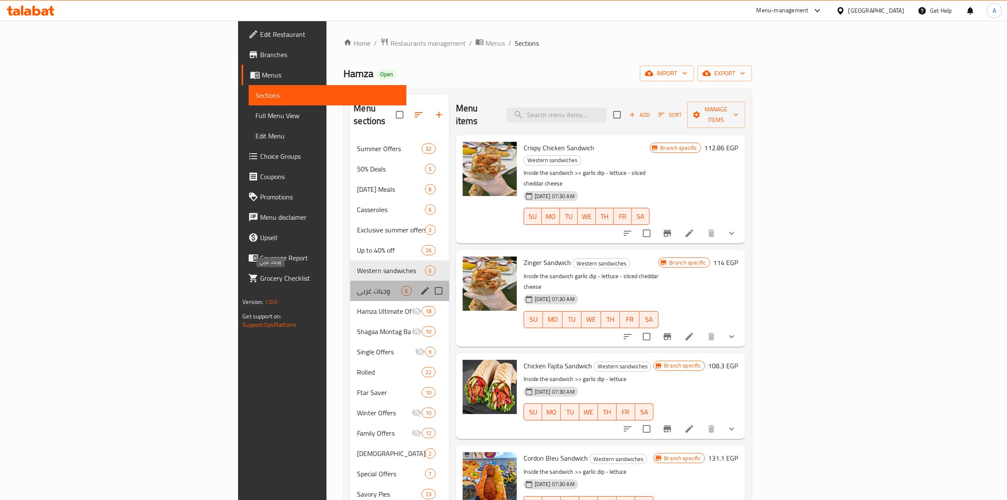
click at [357, 285] on span "وجبات غربي" at bounding box center [379, 290] width 44 height 10
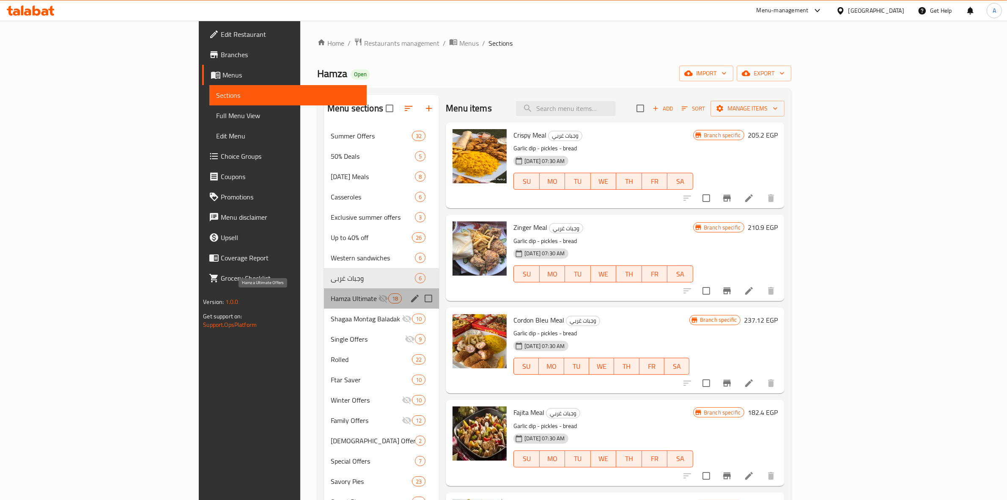
click at [331, 302] on span "Hamza Ultimate Offers" at bounding box center [354, 298] width 47 height 10
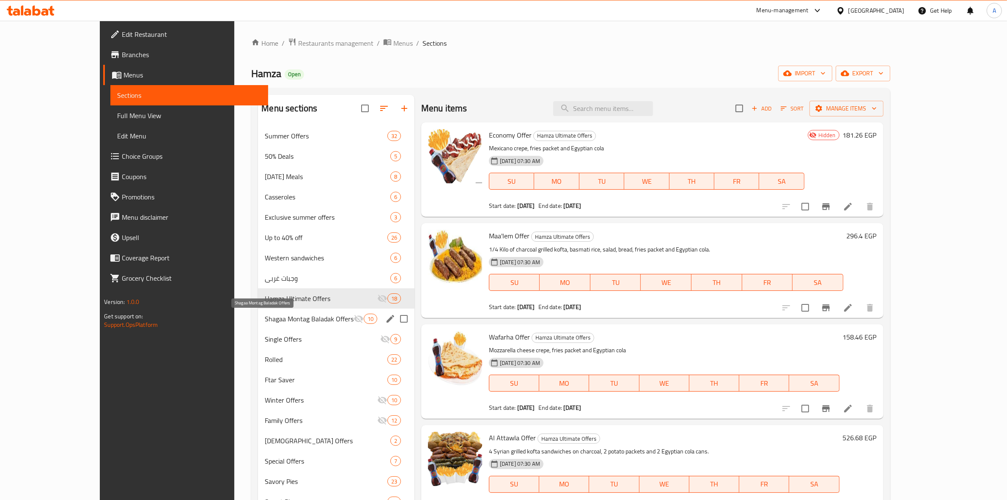
click at [265, 320] on span "Shagaa Montag Baladak Offers" at bounding box center [309, 318] width 88 height 10
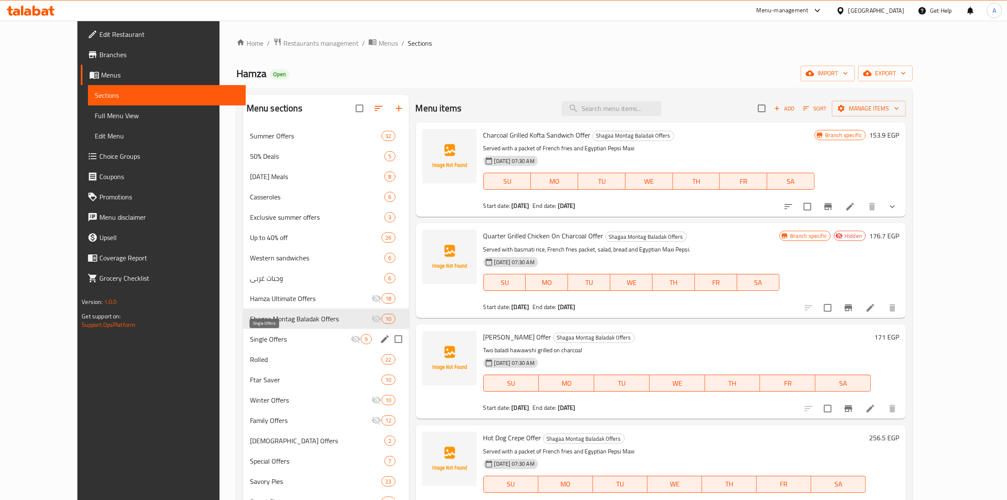
click at [250, 339] on span "Single Offers" at bounding box center [300, 339] width 101 height 10
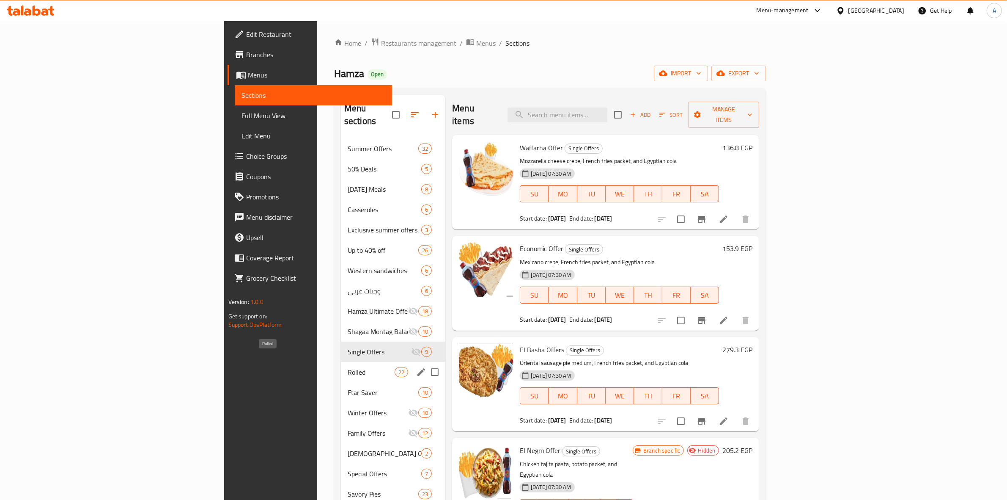
click at [348, 367] on span "Rolled" at bounding box center [371, 372] width 47 height 10
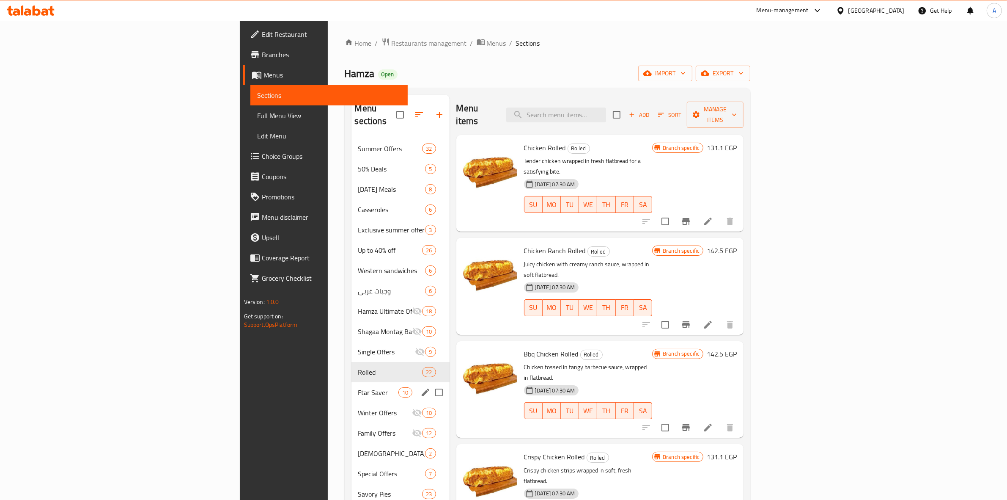
click at [351, 382] on div "Ftar Saver 10" at bounding box center [400, 392] width 98 height 20
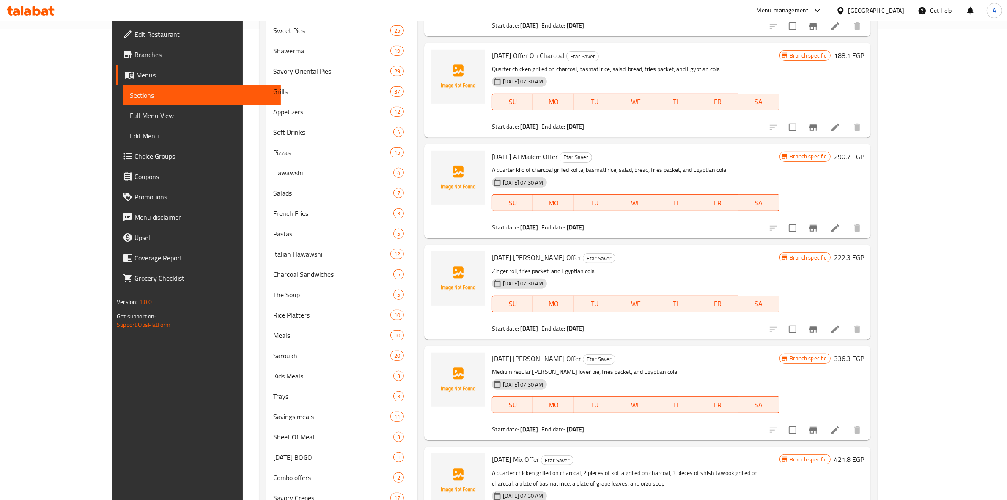
scroll to position [476, 0]
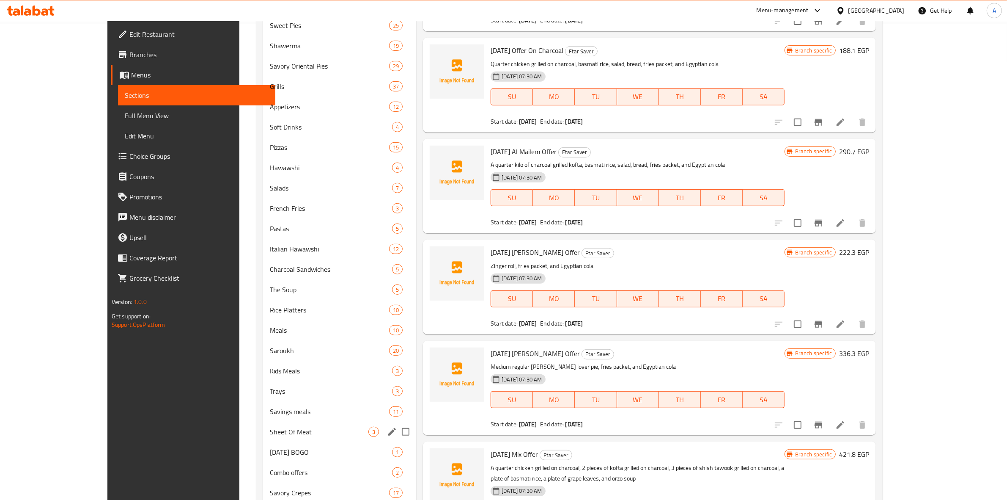
click at [263, 436] on div "Sheet Of Meat 3" at bounding box center [339, 431] width 153 height 20
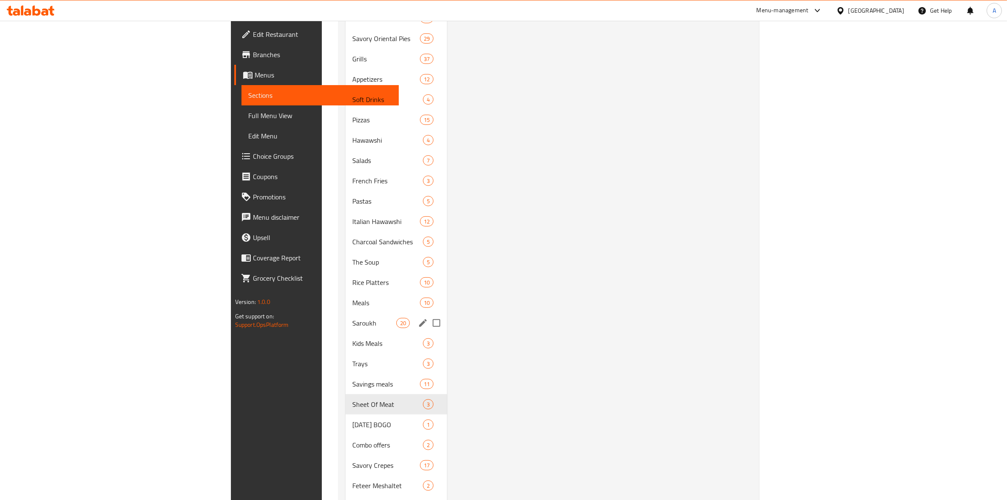
scroll to position [546, 0]
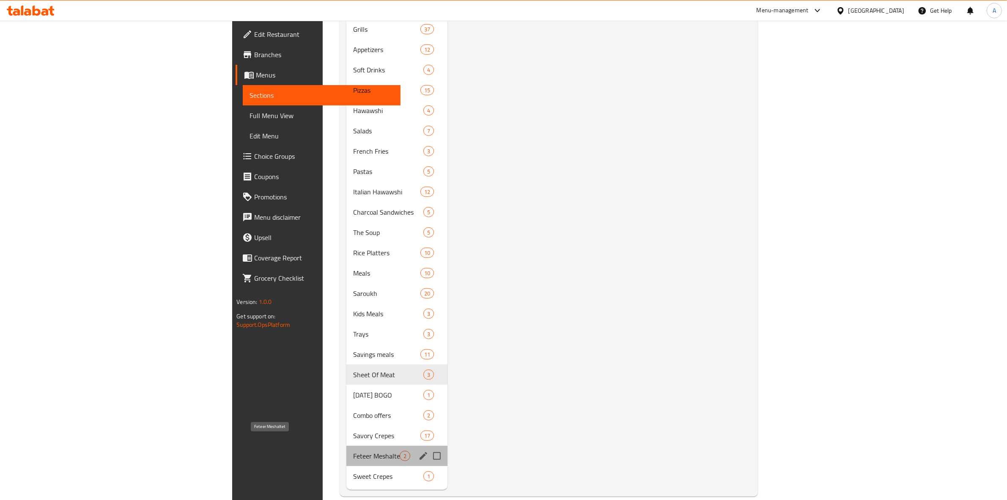
click at [353, 450] on span "Feteer Meshaltet" at bounding box center [376, 455] width 47 height 10
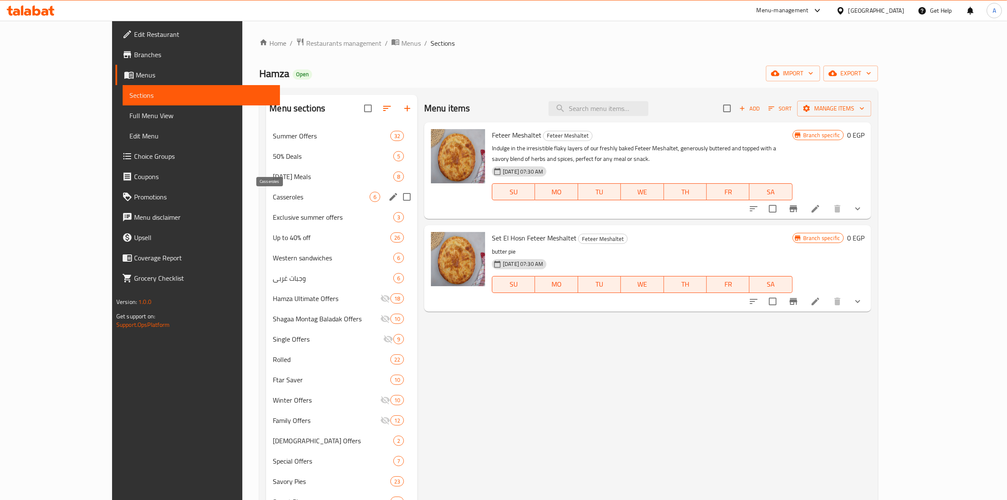
click at [273, 192] on span "Casseroles" at bounding box center [321, 197] width 97 height 10
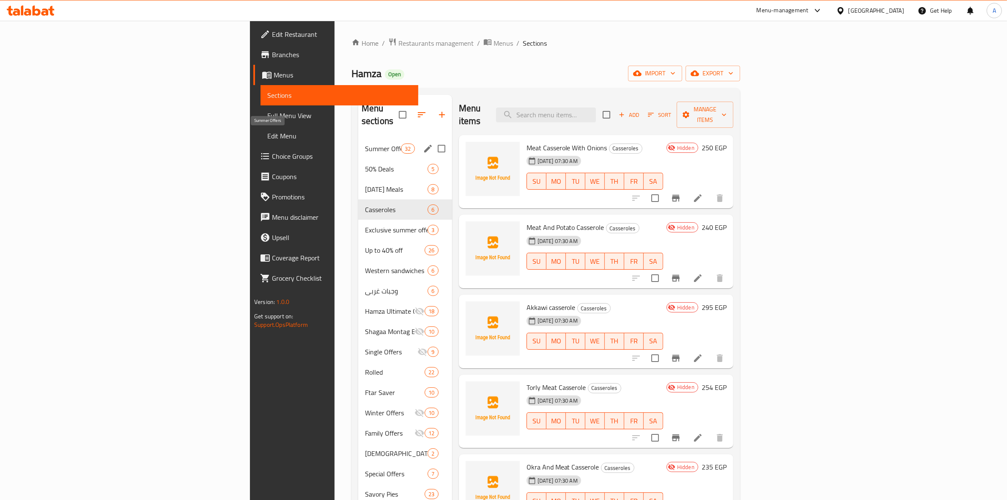
click at [365, 143] on span "Summer Offers" at bounding box center [383, 148] width 36 height 10
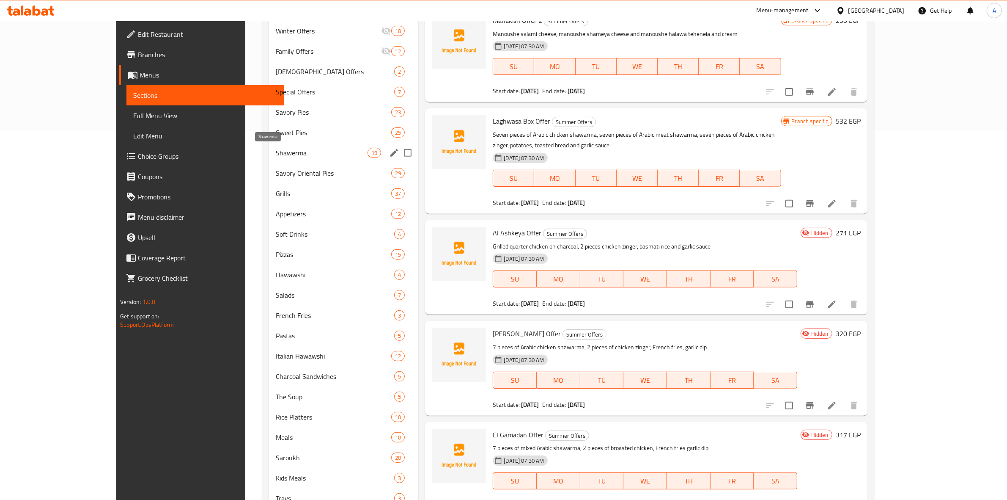
scroll to position [370, 0]
click at [276, 170] on span "Savory Oriental Pies" at bounding box center [322, 172] width 92 height 10
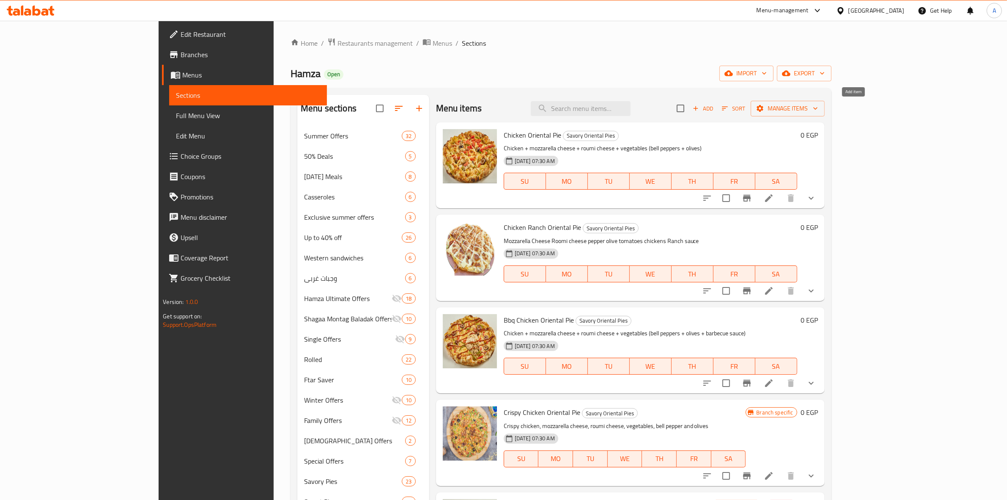
click at [714, 108] on span "Add" at bounding box center [703, 109] width 23 height 10
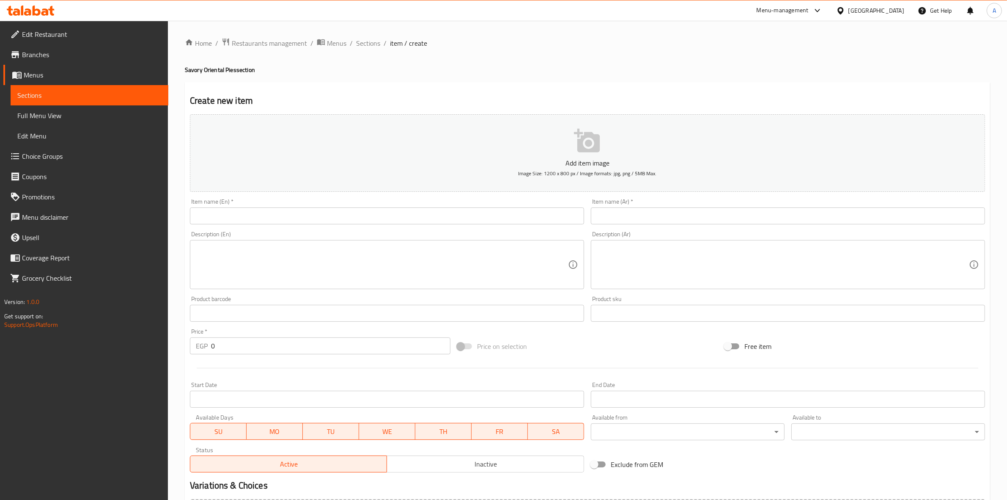
drag, startPoint x: 594, startPoint y: 36, endPoint x: 428, endPoint y: 151, distance: 202.0
click at [593, 36] on div "Home / Restaurants management / Menus / Sections / item / create Savory Orienta…" at bounding box center [587, 309] width 839 height 577
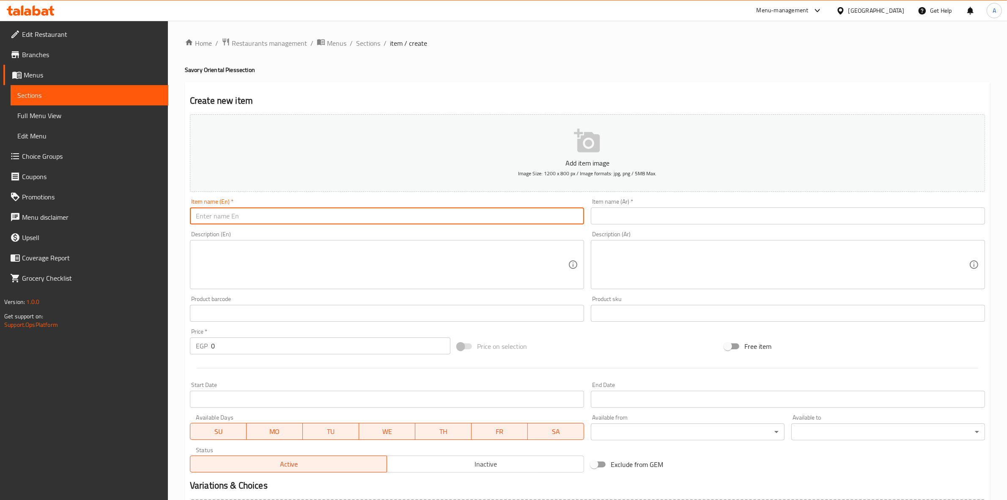
click at [233, 212] on input "text" at bounding box center [387, 215] width 394 height 17
paste input "School Offer 2"
click at [233, 219] on input "School Offer 2" at bounding box center [387, 215] width 394 height 17
type input "School Offer 2"
click at [344, 89] on div "Create new item Add item image Image Size: 1200 x 800 px / Image formats: jpg, …" at bounding box center [587, 328] width 805 height 492
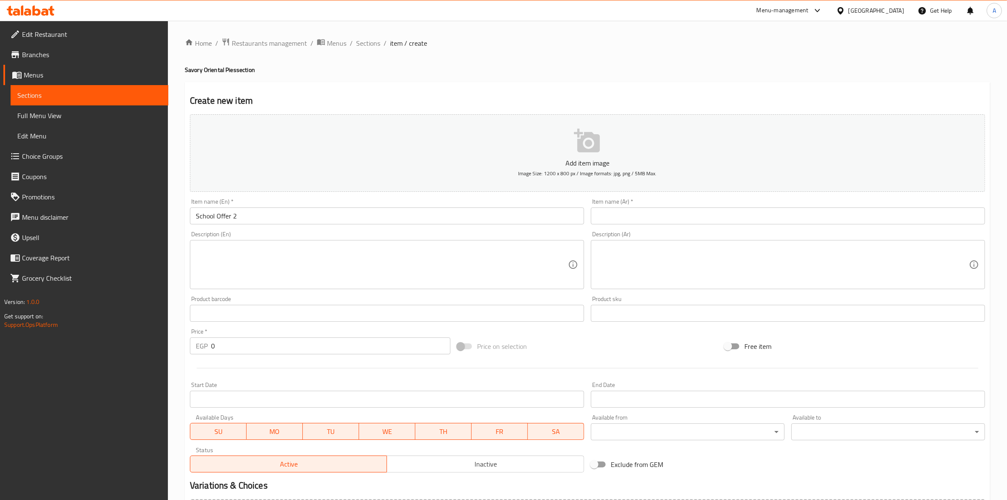
drag, startPoint x: 625, startPoint y: 36, endPoint x: 631, endPoint y: 64, distance: 28.7
click at [625, 36] on div "Home / Restaurants management / Menus / Sections / item / create Savory Orienta…" at bounding box center [587, 309] width 839 height 577
click at [656, 219] on input "text" at bounding box center [788, 215] width 394 height 17
paste input "عرض المدارس 2"
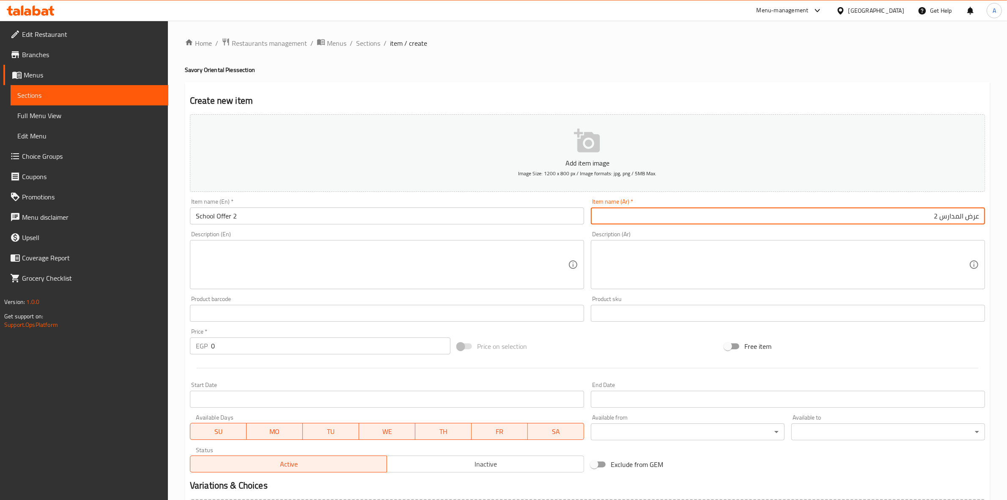
type input "عرض المدارس 2"
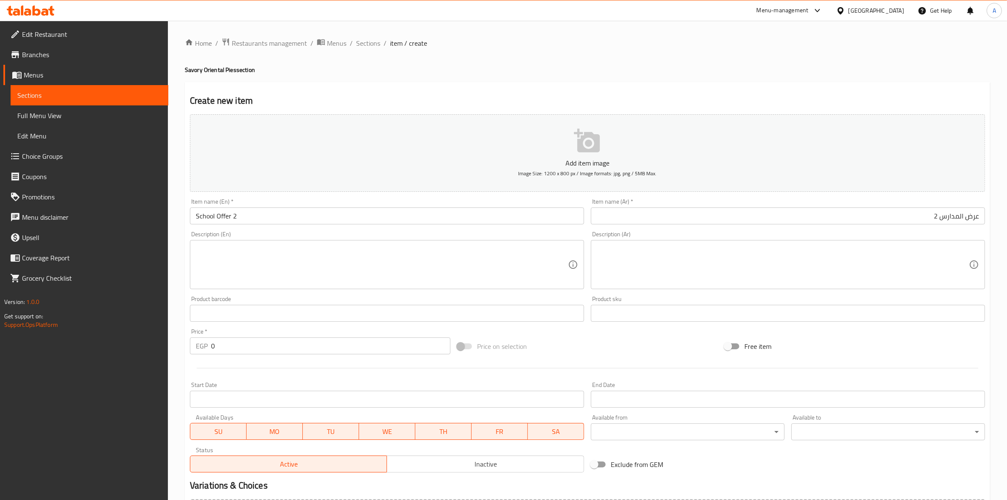
click at [718, 96] on h2 "Create new item" at bounding box center [587, 100] width 795 height 13
drag, startPoint x: 180, startPoint y: 482, endPoint x: 183, endPoint y: 442, distance: 39.9
click at [180, 482] on div "Home / Restaurants management / Menus / Sections / item / create Savory Orienta…" at bounding box center [587, 309] width 839 height 577
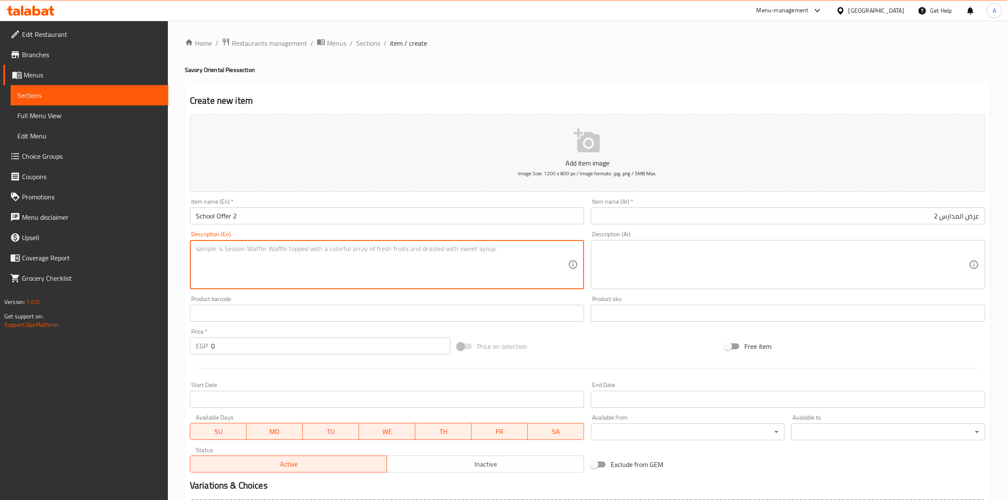
click at [269, 268] on textarea at bounding box center [382, 264] width 372 height 40
paste textarea "3 Syrian Manakish: 1 with (Meat bi Ajeen), 1 with [PERSON_NAME], and 1 with (Mu…"
drag, startPoint x: 236, startPoint y: 250, endPoint x: 182, endPoint y: 291, distance: 67.6
click at [182, 292] on div "Home / Restaurants management / Menus / Sections / item / create Savory Orienta…" at bounding box center [587, 309] width 839 height 577
click at [271, 252] on textarea "3 Syrian Manakish, 1 with (Meat bi Ajeen), 1 with [PERSON_NAME], and 1 with (Mu…" at bounding box center [382, 264] width 372 height 40
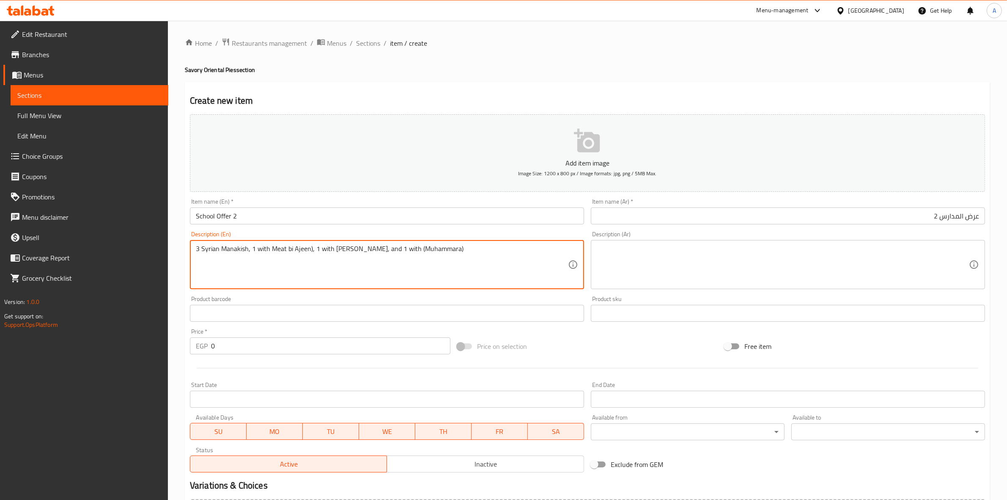
click at [309, 251] on textarea "3 Syrian Manakish, 1 with Meat bi Ajeen), 1 with [PERSON_NAME], and 1 with (Muh…" at bounding box center [382, 264] width 372 height 40
click at [422, 250] on textarea "3 Syrian Manakish, 1 with Meat bi Ajeen, 1 with [PERSON_NAME], and 1 with (Muha…" at bounding box center [382, 264] width 372 height 40
click at [383, 252] on textarea "3 Syrian Manakish, 1 with Meat bi Ajeen, 1 with [PERSON_NAME], and 1 with (Muha…" at bounding box center [382, 264] width 372 height 40
drag, startPoint x: 451, startPoint y: 250, endPoint x: 148, endPoint y: 246, distance: 302.9
click at [148, 246] on div "Edit Restaurant Branches Menus Sections Full Menu View Edit Menu Choice Groups …" at bounding box center [503, 309] width 1007 height 577
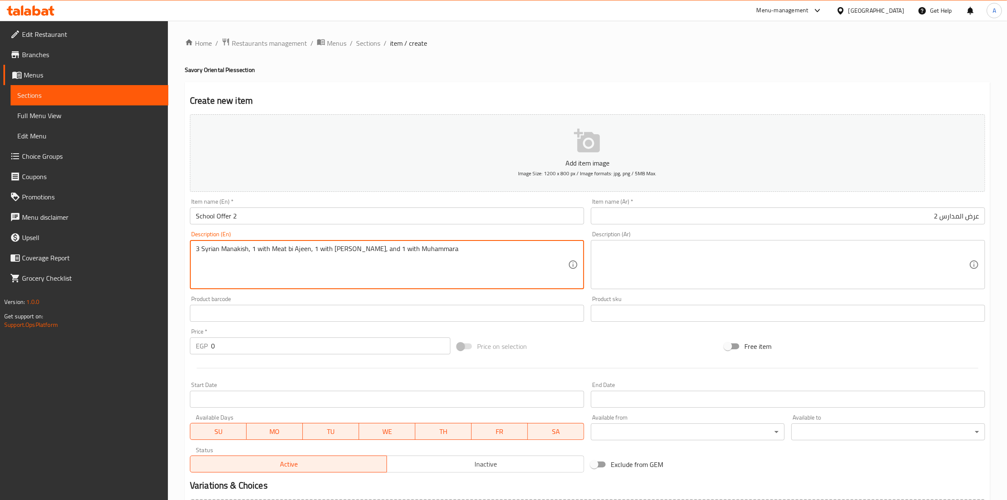
click at [427, 247] on textarea "3 Syrian Manakish, 1 with Meat bi Ajeen, 1 with [PERSON_NAME], and 1 with Muham…" at bounding box center [382, 264] width 372 height 40
drag, startPoint x: 435, startPoint y: 246, endPoint x: 147, endPoint y: 238, distance: 287.7
click at [147, 238] on div "Edit Restaurant Branches Menus Sections Full Menu View Edit Menu Choice Groups …" at bounding box center [503, 309] width 1007 height 577
type textarea "3 Syrian Manakish, 1 with Meat bi Ajeen, 1 with [PERSON_NAME], and 1 with Muham…"
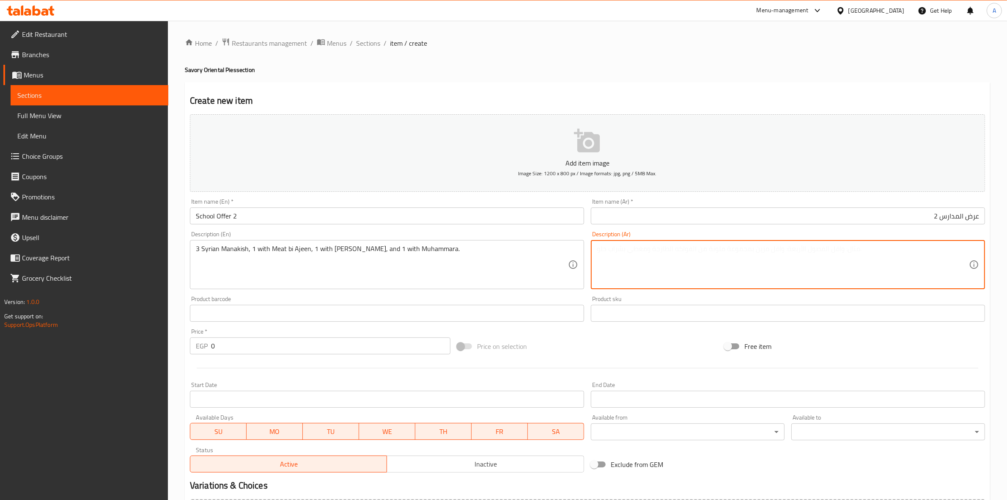
click at [623, 256] on textarea at bounding box center [783, 264] width 372 height 40
paste textarea "3 مناقيش [GEOGRAPHIC_DATA]، 1 باللحم بالعجين، 1 بالزعتر، و1 بالمحمرة."
type textarea "3 مناقيش [GEOGRAPHIC_DATA]، 1 باللحم بالعجين، 1 بالزعتر، و1 بالمحمرة."
click at [212, 398] on input "Start Date" at bounding box center [387, 398] width 394 height 17
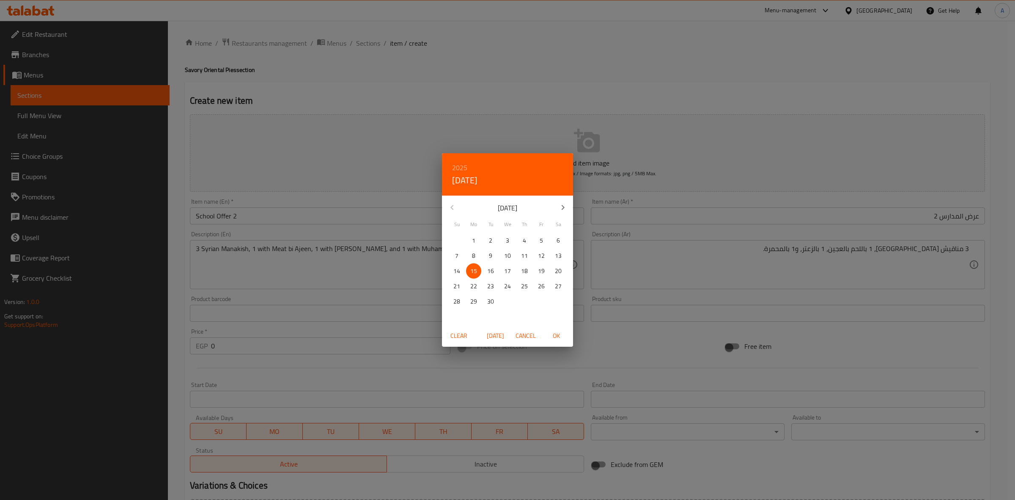
click at [552, 334] on span "OK" at bounding box center [556, 335] width 20 height 11
type input "[DATE]"
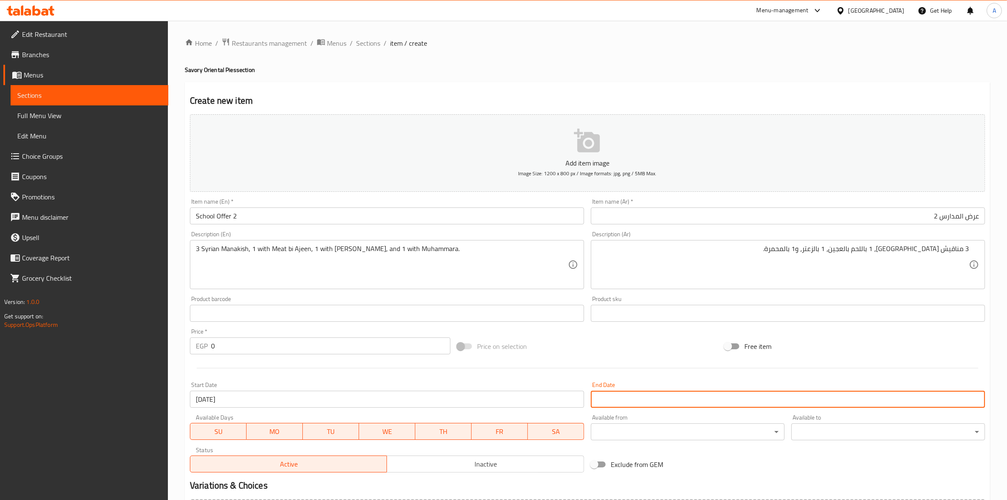
click at [625, 398] on input "Start Date" at bounding box center [788, 398] width 394 height 17
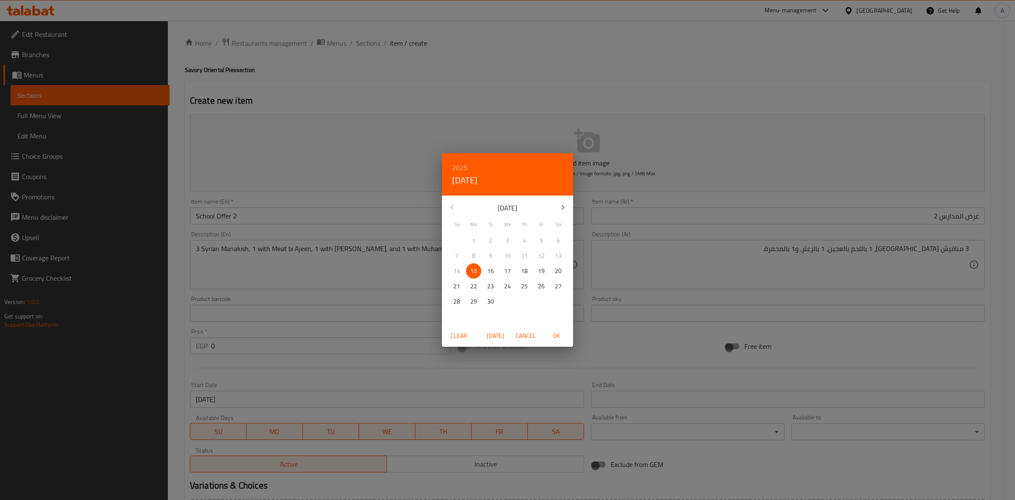
click at [560, 201] on button "button" at bounding box center [563, 207] width 20 height 20
click at [505, 301] on p "31" at bounding box center [507, 301] width 7 height 11
click at [563, 330] on span "OK" at bounding box center [556, 335] width 20 height 11
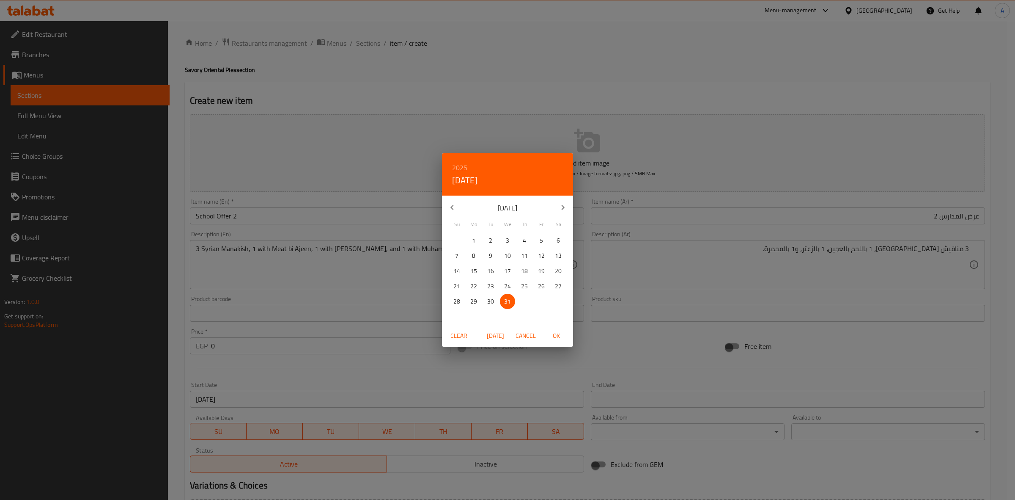
type input "[DATE]"
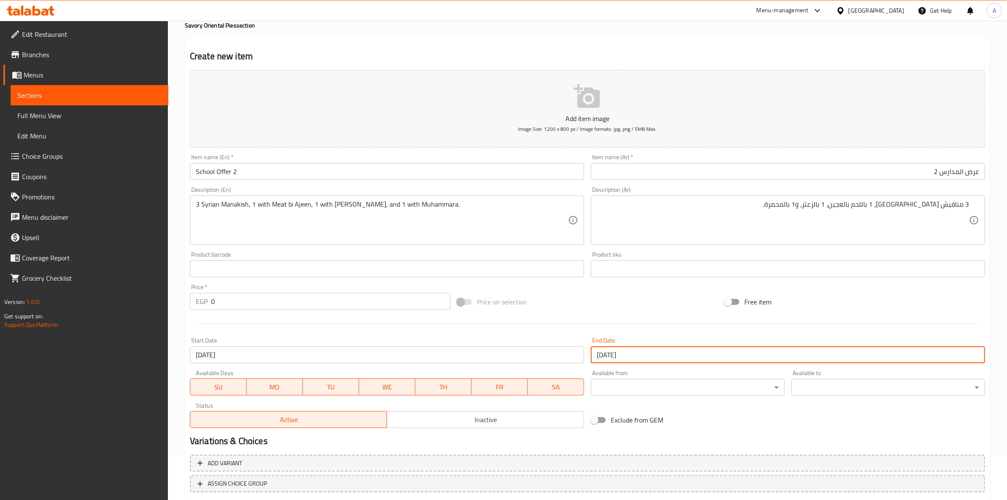
scroll to position [96, 0]
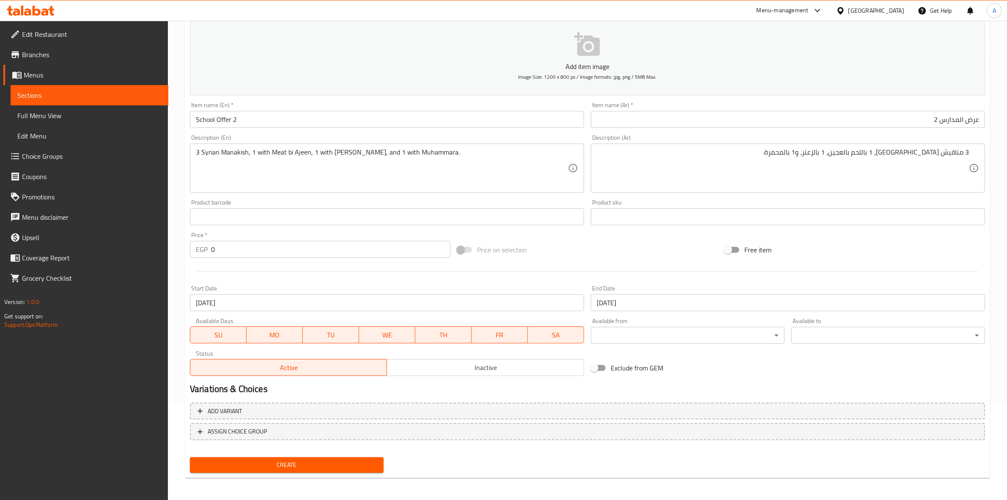
drag, startPoint x: 180, startPoint y: 48, endPoint x: 184, endPoint y: 74, distance: 26.6
click at [180, 48] on div "Home / Restaurants management / Menus / Sections / item / create Savory Orienta…" at bounding box center [587, 212] width 839 height 577
drag, startPoint x: 205, startPoint y: 247, endPoint x: 176, endPoint y: 247, distance: 29.2
click at [176, 247] on div "Home / Restaurants management / Menus / Sections / item / create Savory Orienta…" at bounding box center [587, 212] width 839 height 577
type input "170"
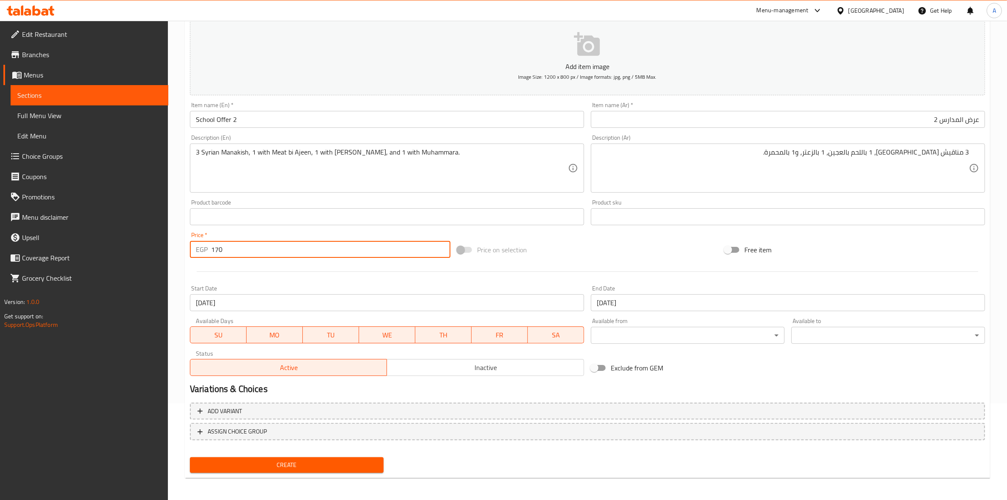
click at [347, 276] on div at bounding box center [588, 271] width 802 height 21
click at [491, 366] on span "Inactive" at bounding box center [485, 367] width 190 height 12
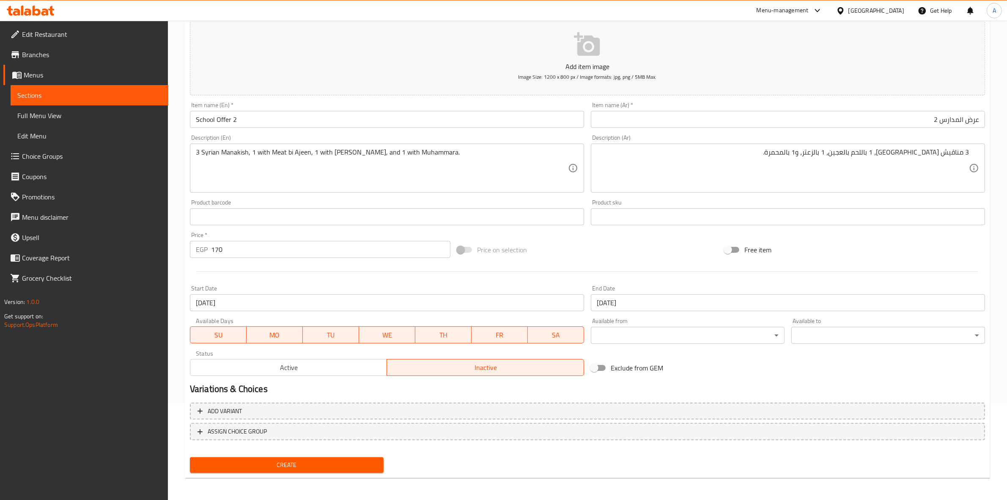
click at [294, 460] on span "Create" at bounding box center [287, 464] width 180 height 11
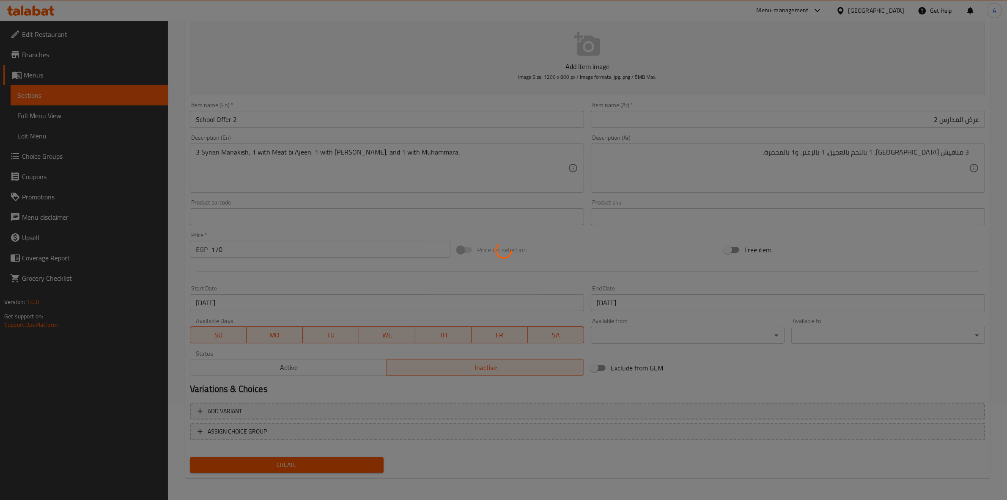
type input "0"
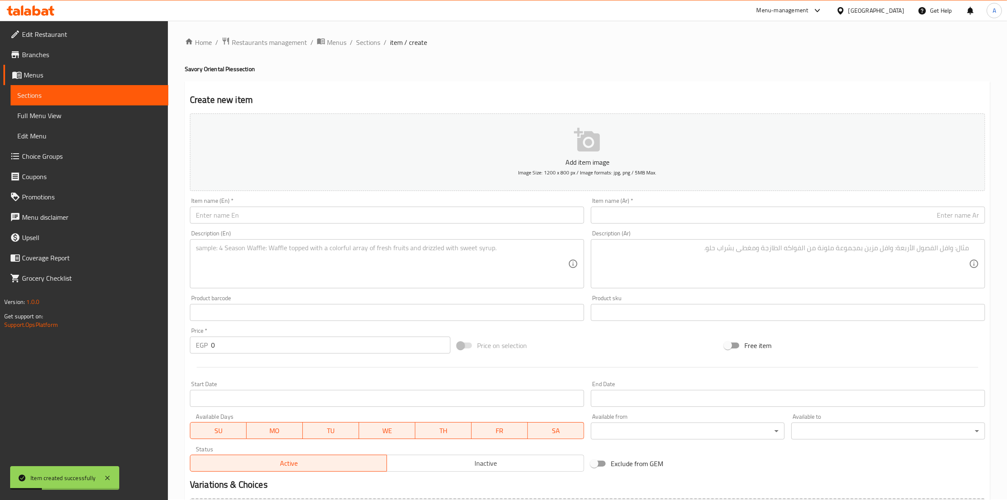
scroll to position [0, 0]
drag, startPoint x: 365, startPoint y: 44, endPoint x: 385, endPoint y: 49, distance: 20.5
click at [365, 44] on span "Sections" at bounding box center [368, 43] width 24 height 10
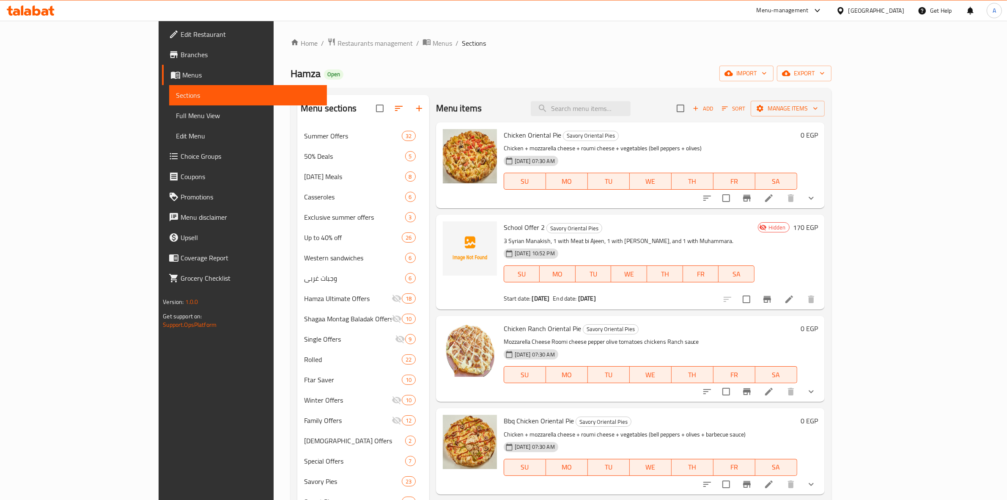
drag, startPoint x: 494, startPoint y: 45, endPoint x: 798, endPoint y: 5, distance: 307.2
click at [494, 45] on ol "Home / Restaurants management / Menus / Sections" at bounding box center [561, 43] width 541 height 11
click at [832, 79] on button "export" at bounding box center [804, 74] width 55 height 16
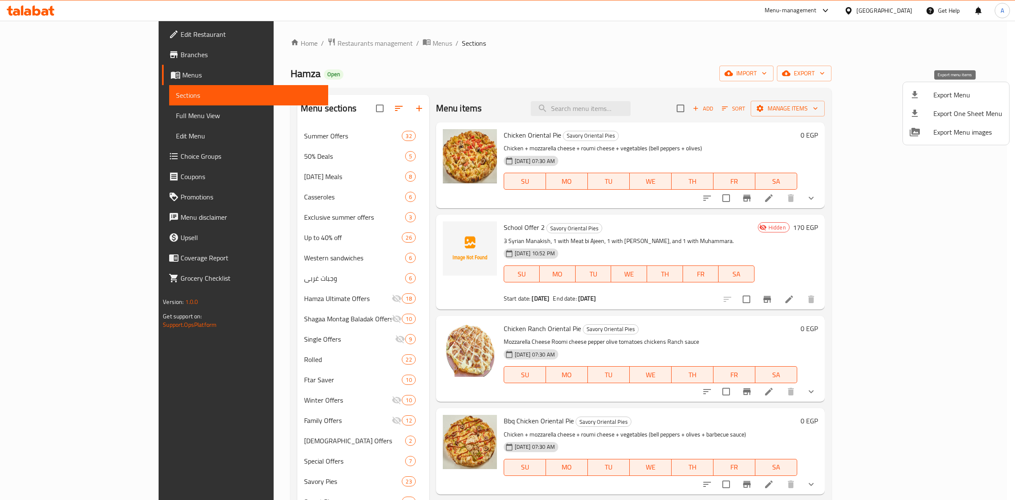
click at [952, 94] on span "Export Menu" at bounding box center [967, 95] width 69 height 10
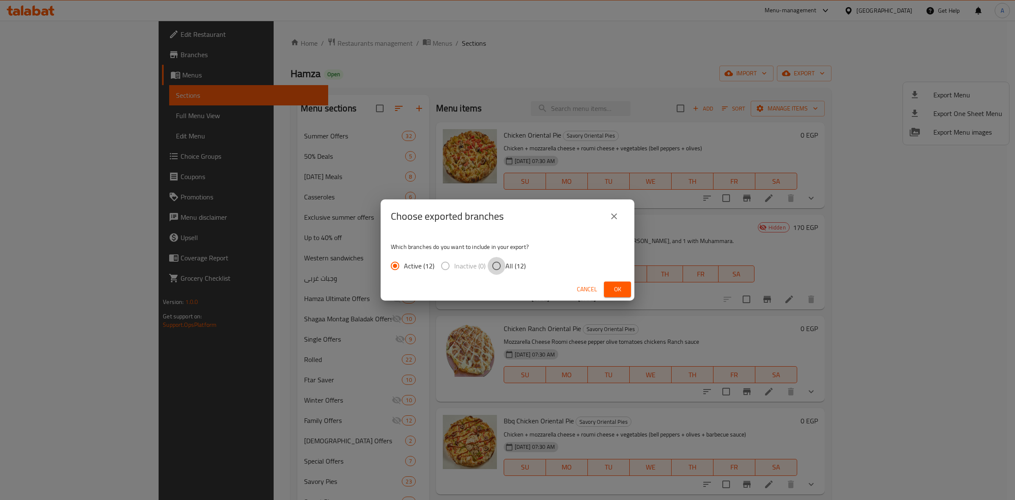
click at [497, 263] on input "All (12)" at bounding box center [497, 266] width 18 height 18
radio input "true"
click at [614, 291] on span "Ok" at bounding box center [618, 289] width 14 height 11
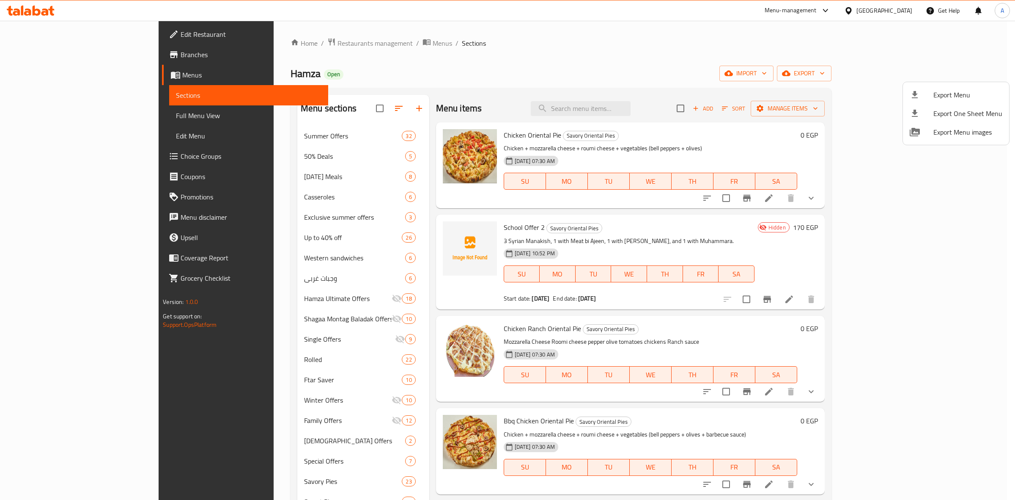
drag, startPoint x: 214, startPoint y: 75, endPoint x: 184, endPoint y: 75, distance: 29.6
click at [184, 75] on div at bounding box center [507, 250] width 1015 height 500
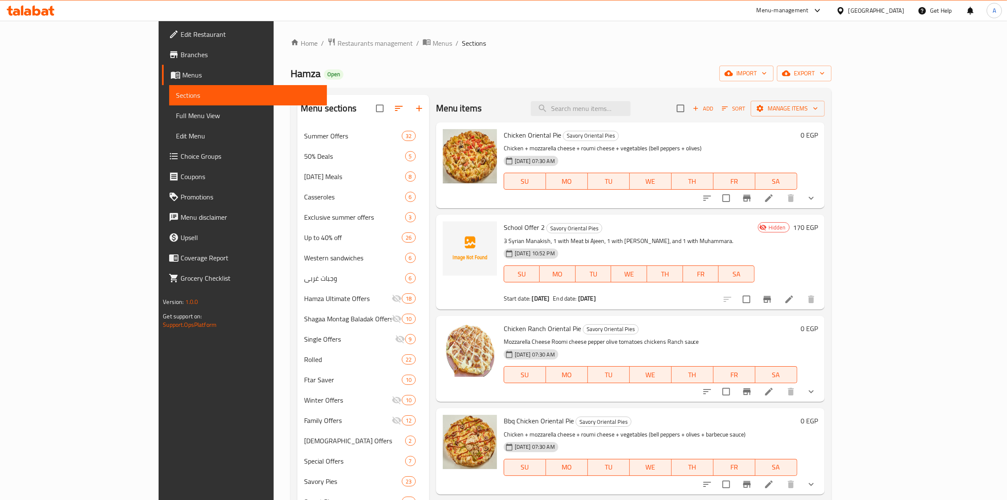
click at [291, 75] on span "Hamza" at bounding box center [306, 73] width 30 height 19
click at [291, 74] on span "Hamza" at bounding box center [306, 73] width 30 height 19
copy span "Hamza"
click at [28, 7] on icon at bounding box center [31, 10] width 48 height 10
